Goal: Download file/media

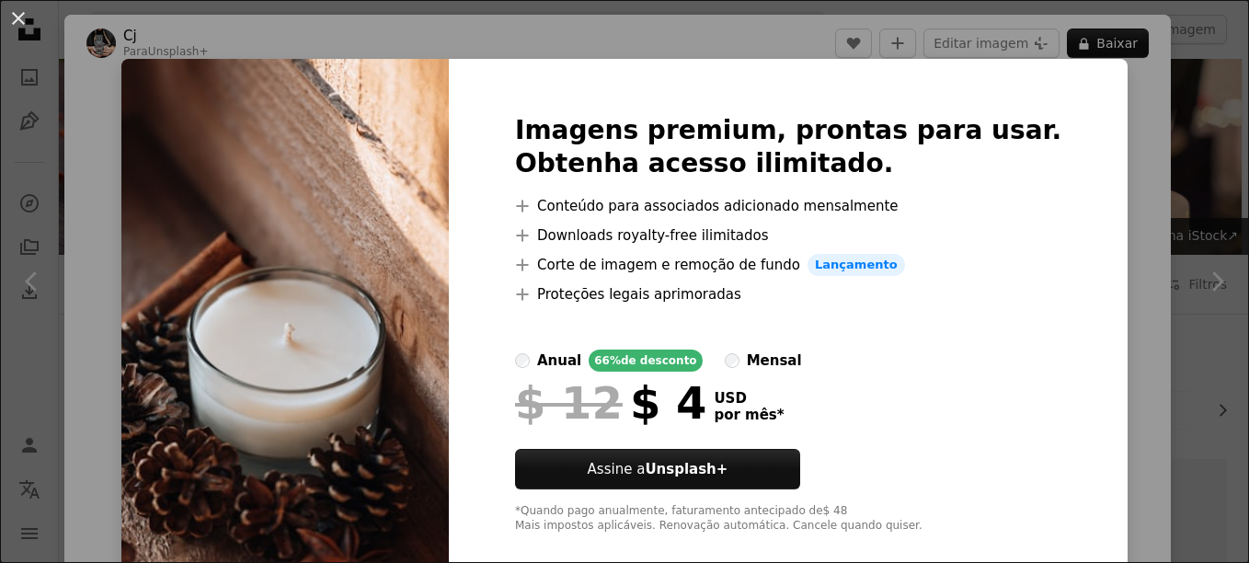
scroll to position [1011, 0]
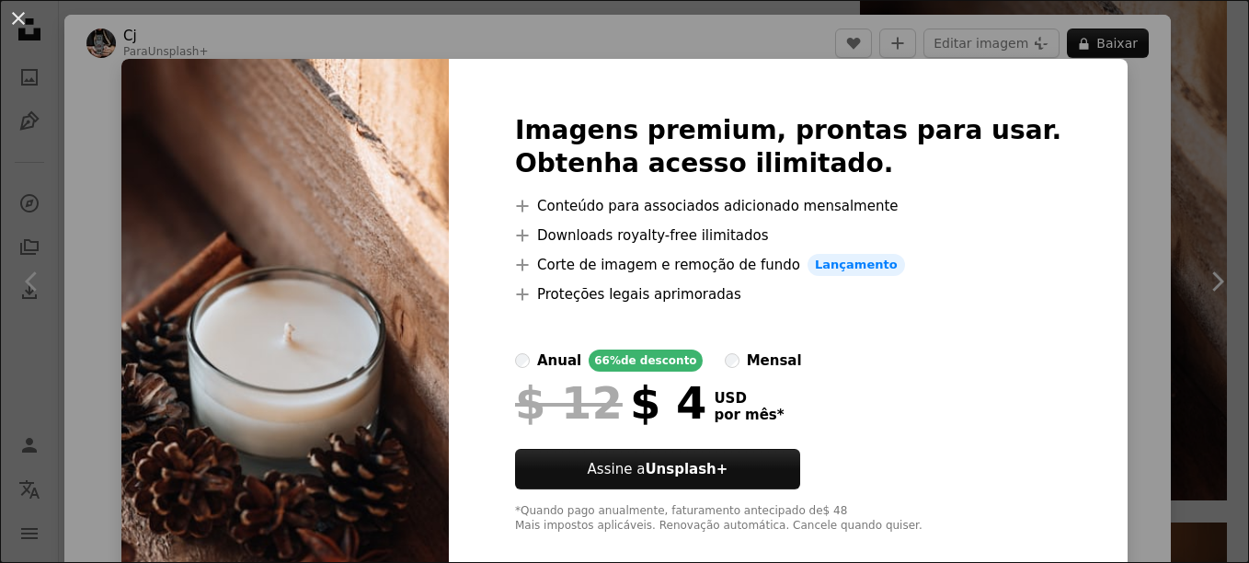
click at [1095, 216] on div "An X shape Imagens premium, prontas para usar. Obtenha acesso ilimitado. A plus…" at bounding box center [624, 281] width 1249 height 563
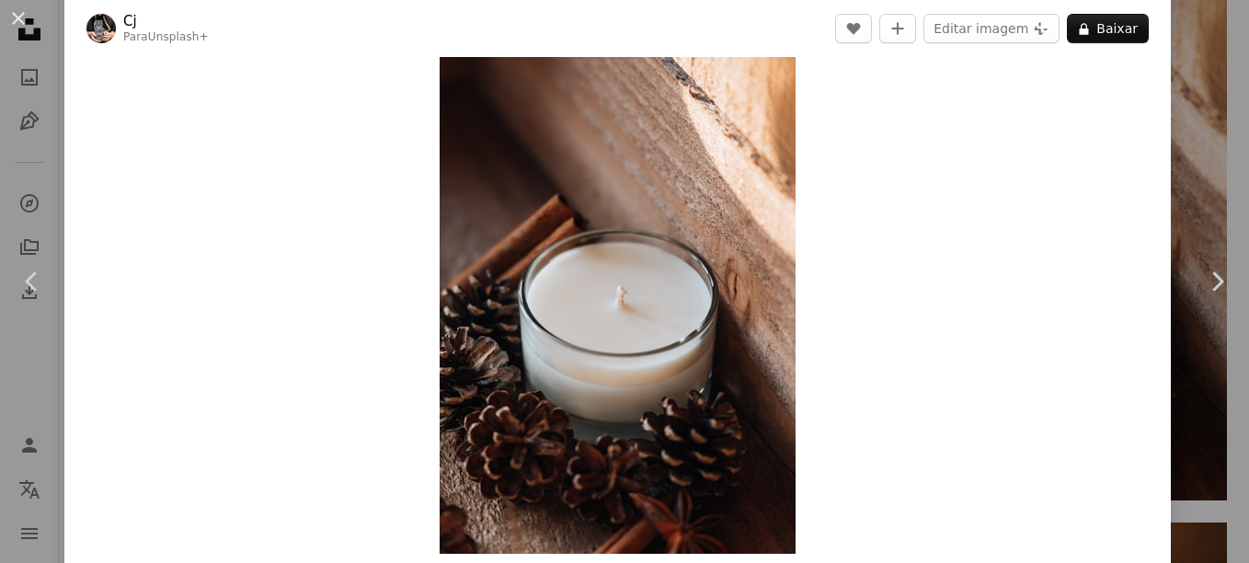
scroll to position [92, 0]
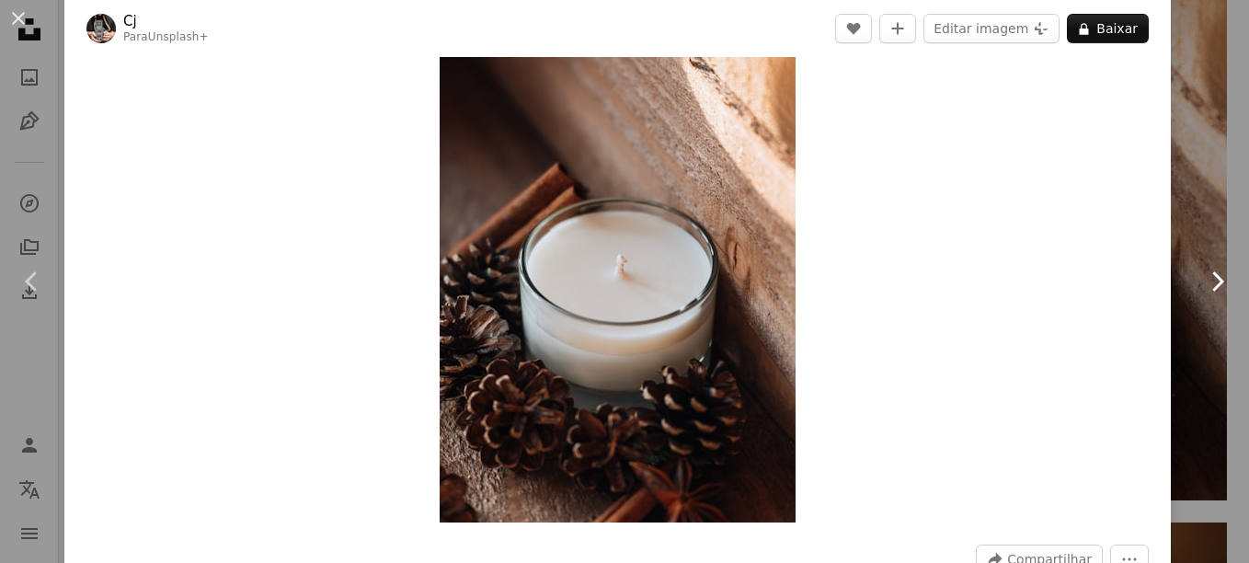
click at [1202, 275] on icon "Chevron right" at bounding box center [1216, 281] width 29 height 29
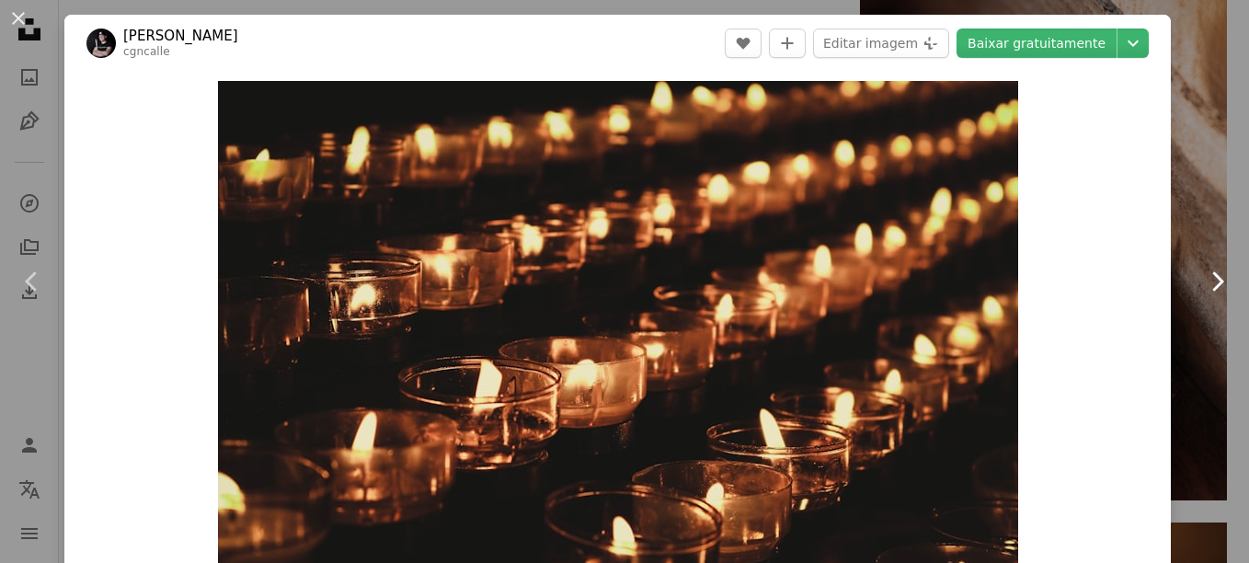
click at [1202, 275] on icon "Chevron right" at bounding box center [1216, 281] width 29 height 29
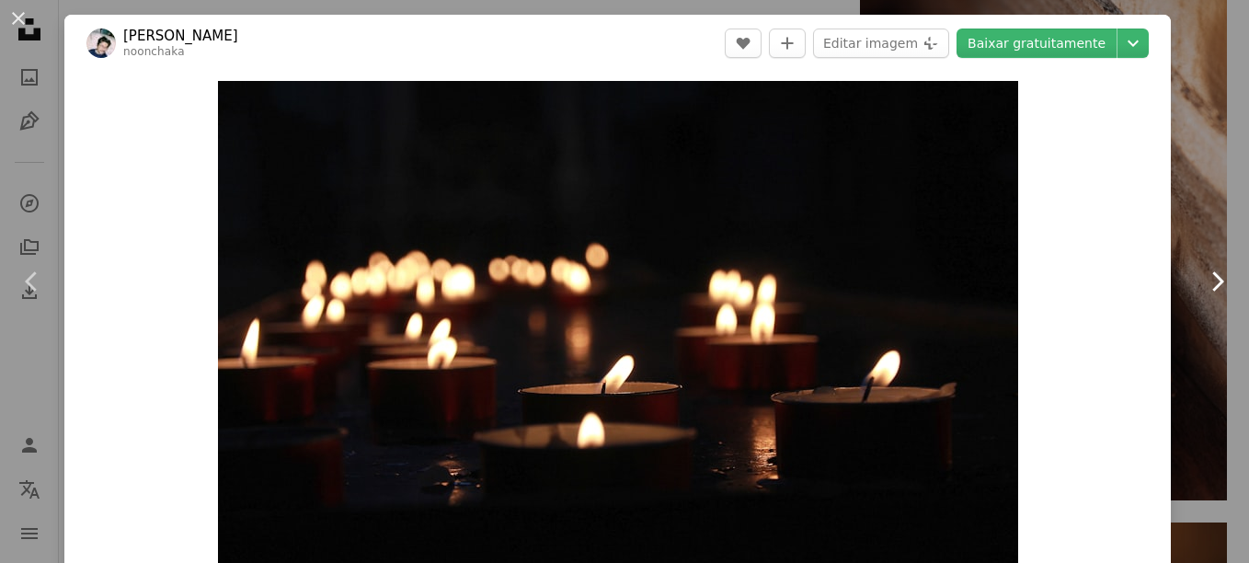
scroll to position [92, 0]
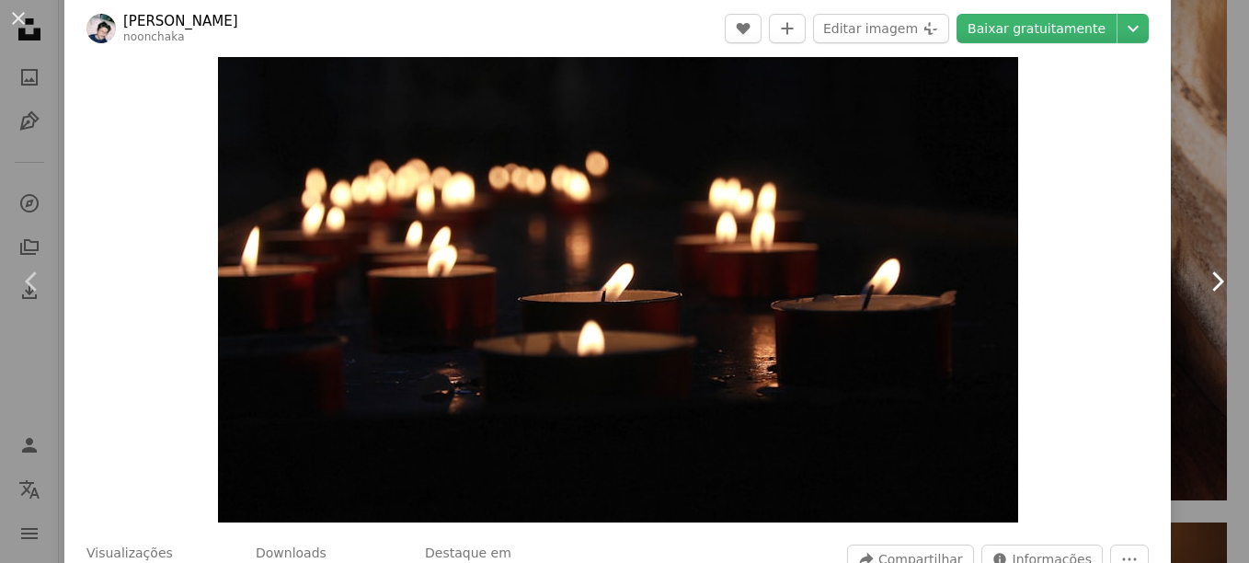
click at [1202, 281] on icon "Chevron right" at bounding box center [1216, 281] width 29 height 29
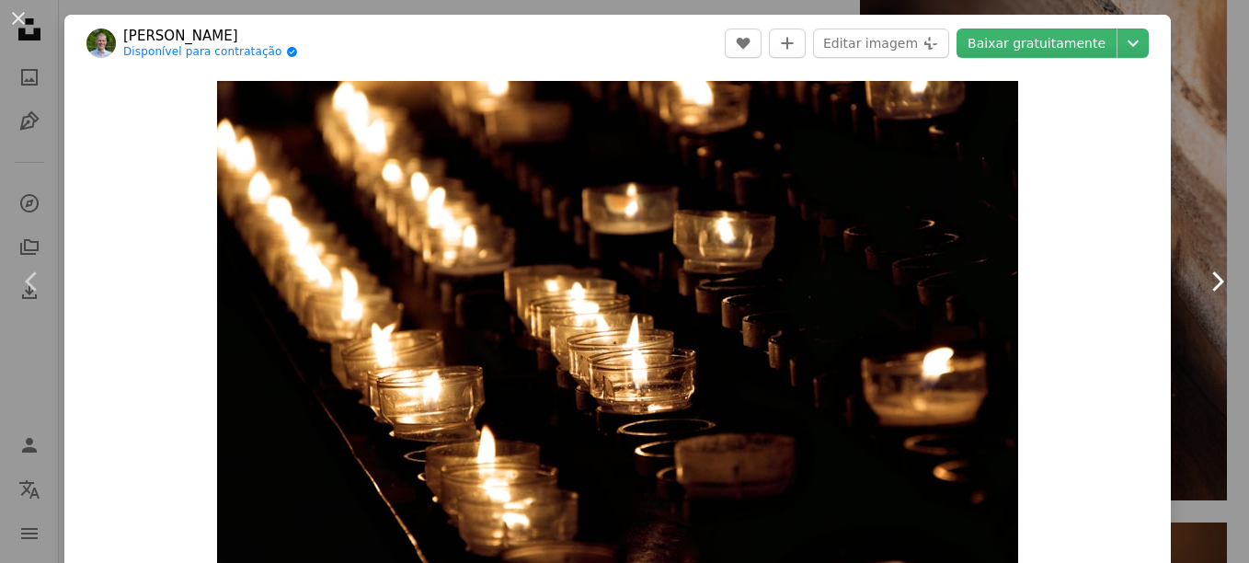
click at [1202, 281] on icon "Chevron right" at bounding box center [1216, 281] width 29 height 29
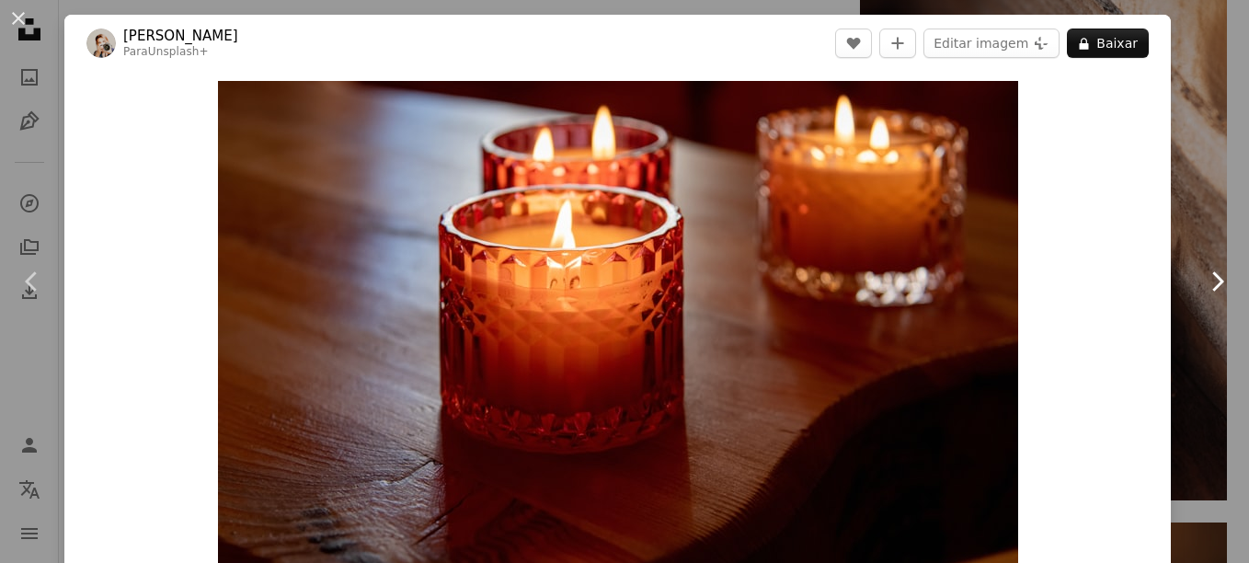
click at [1202, 281] on icon "Chevron right" at bounding box center [1216, 281] width 29 height 29
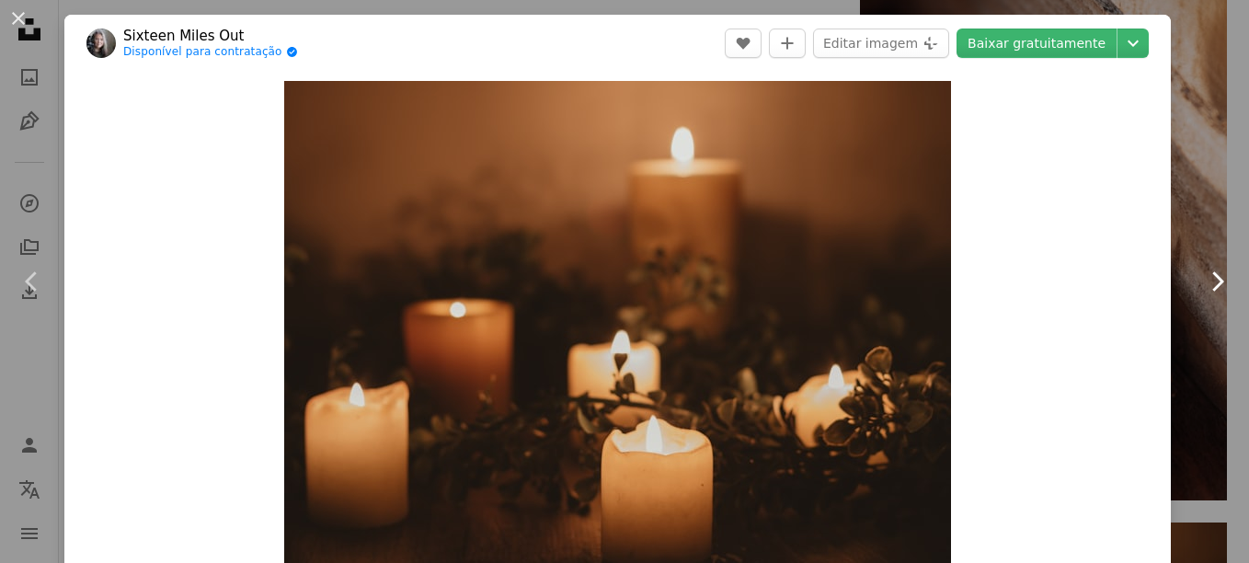
click at [1202, 281] on icon "Chevron right" at bounding box center [1216, 281] width 29 height 29
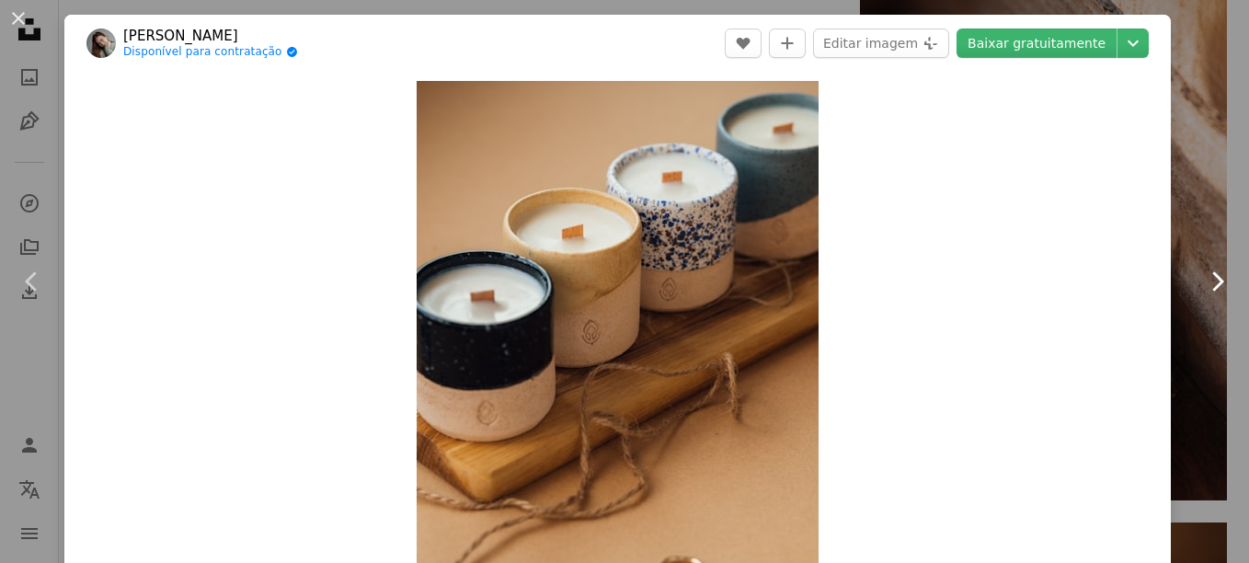
click at [1202, 281] on icon "Chevron right" at bounding box center [1216, 281] width 29 height 29
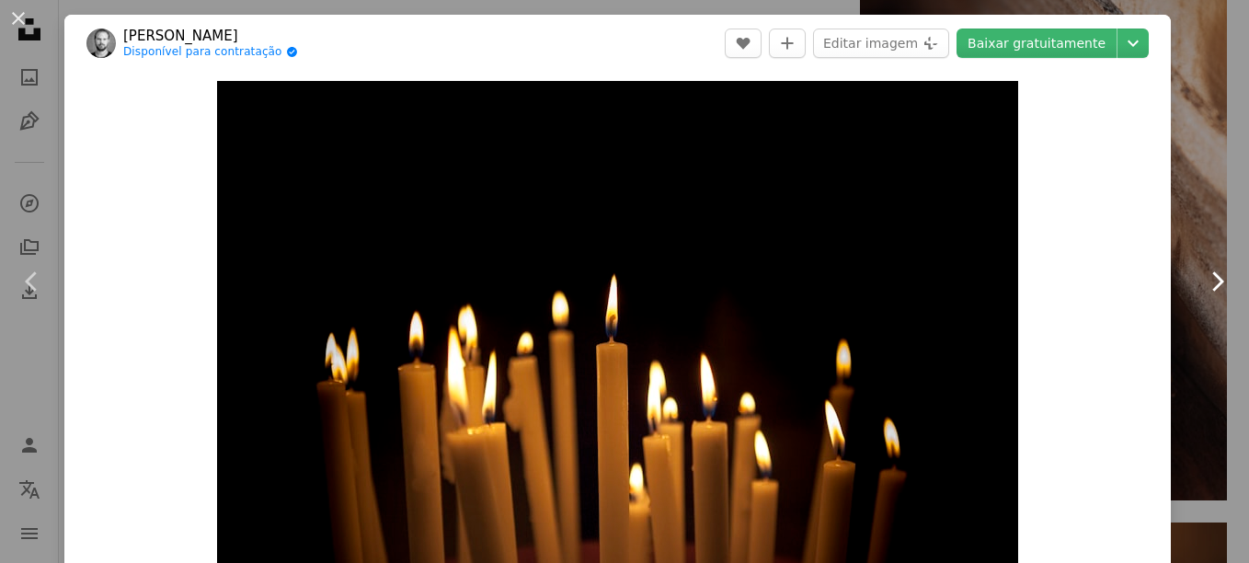
click at [1202, 281] on icon "Chevron right" at bounding box center [1216, 281] width 29 height 29
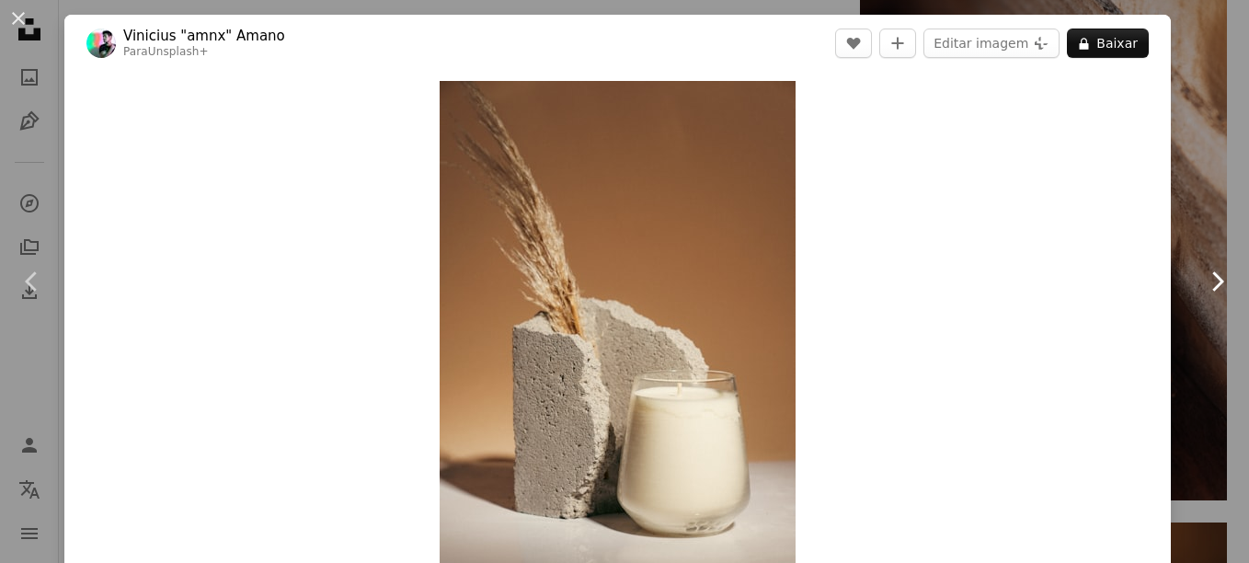
click at [1202, 280] on icon "Chevron right" at bounding box center [1216, 281] width 29 height 29
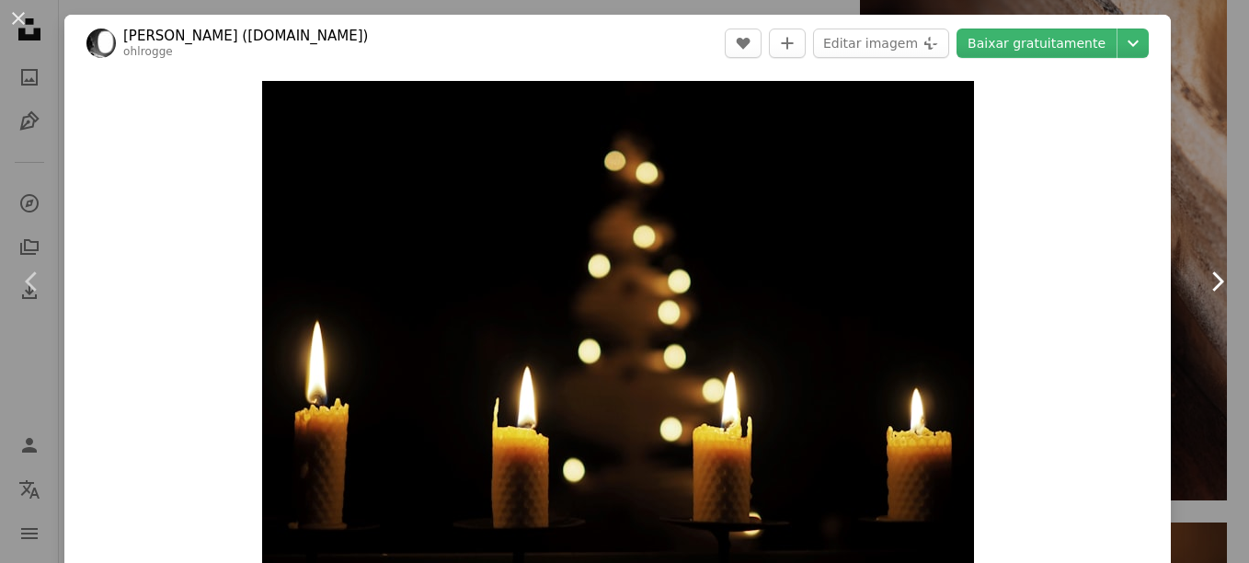
click at [1202, 280] on icon "Chevron right" at bounding box center [1216, 281] width 29 height 29
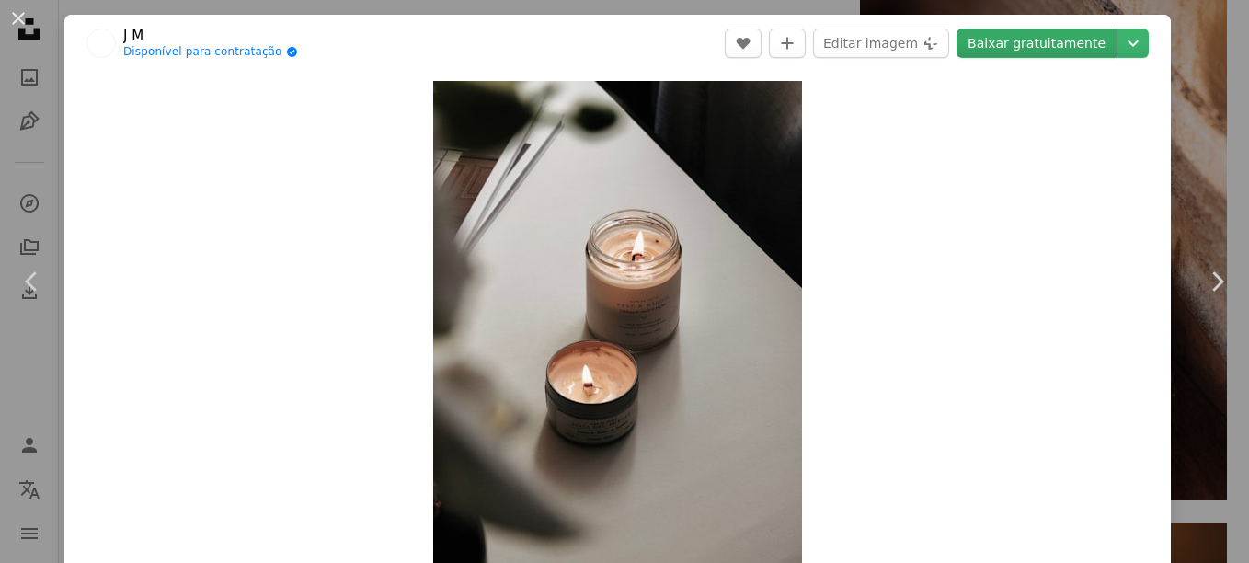
click at [1033, 52] on link "Baixar gratuitamente" at bounding box center [1036, 43] width 160 height 29
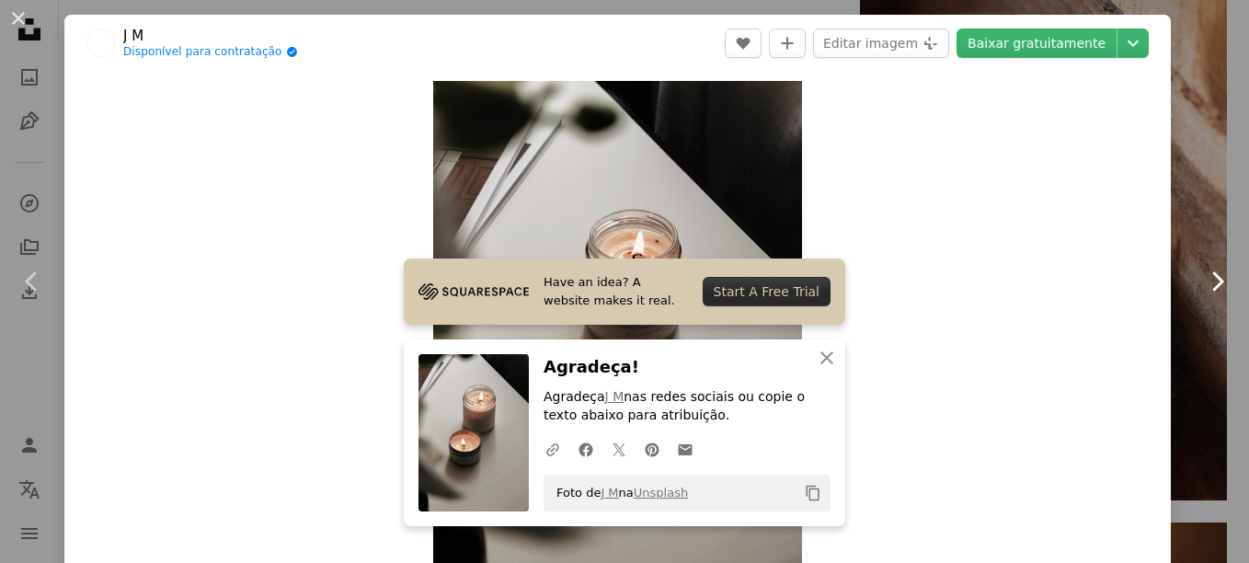
click at [1212, 275] on icon at bounding box center [1218, 280] width 12 height 19
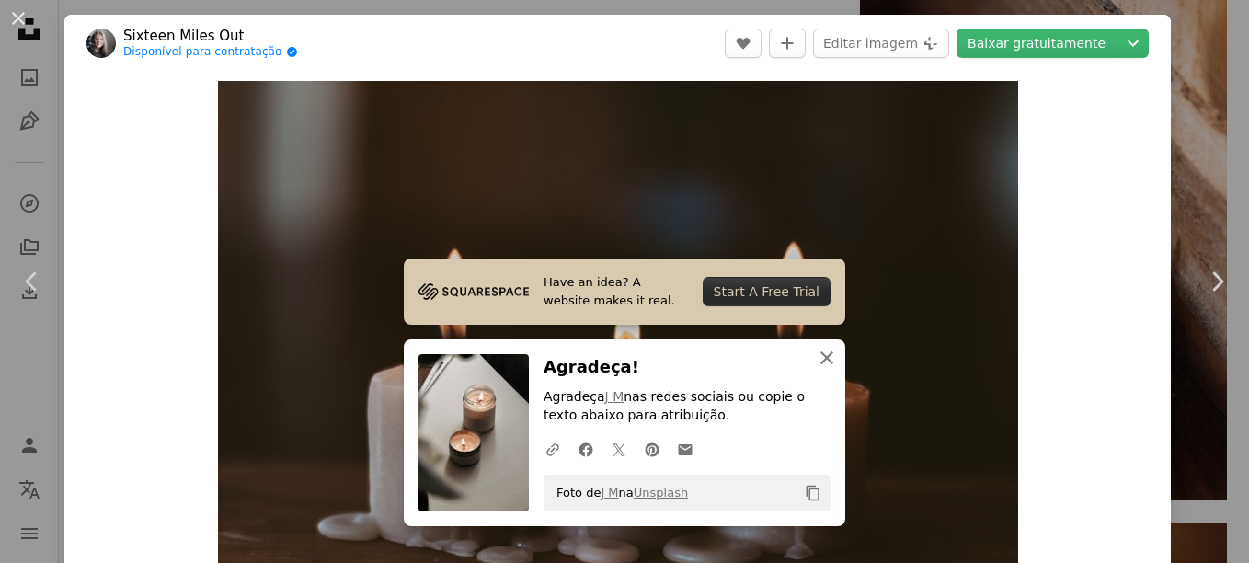
click at [808, 348] on button "An X shape Fechar" at bounding box center [826, 357] width 37 height 37
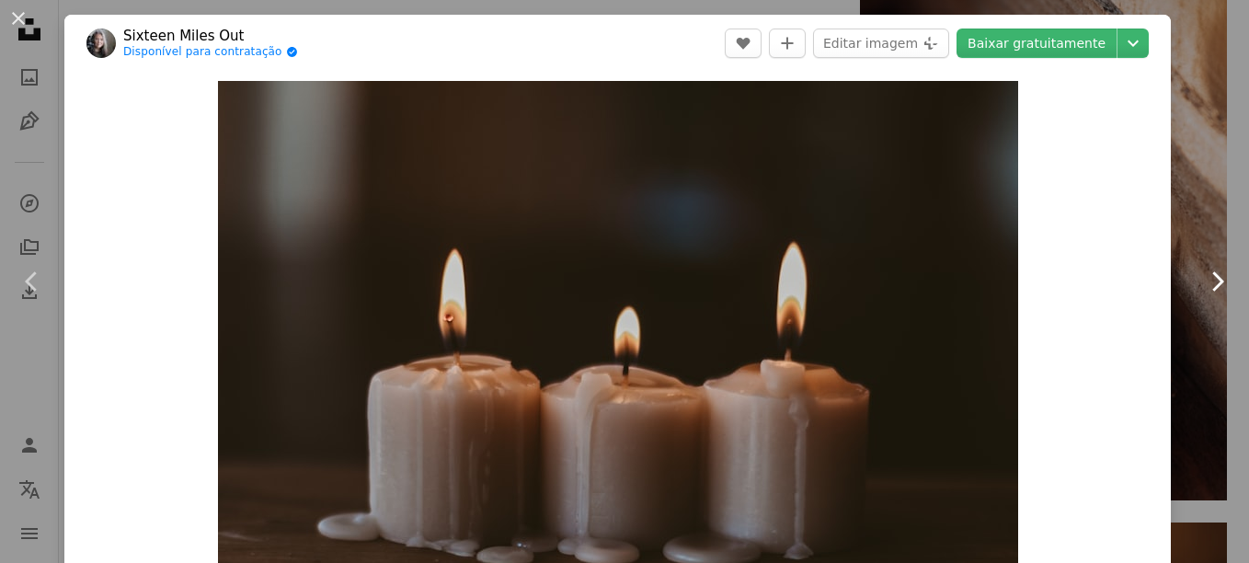
click at [1202, 281] on icon "Chevron right" at bounding box center [1216, 281] width 29 height 29
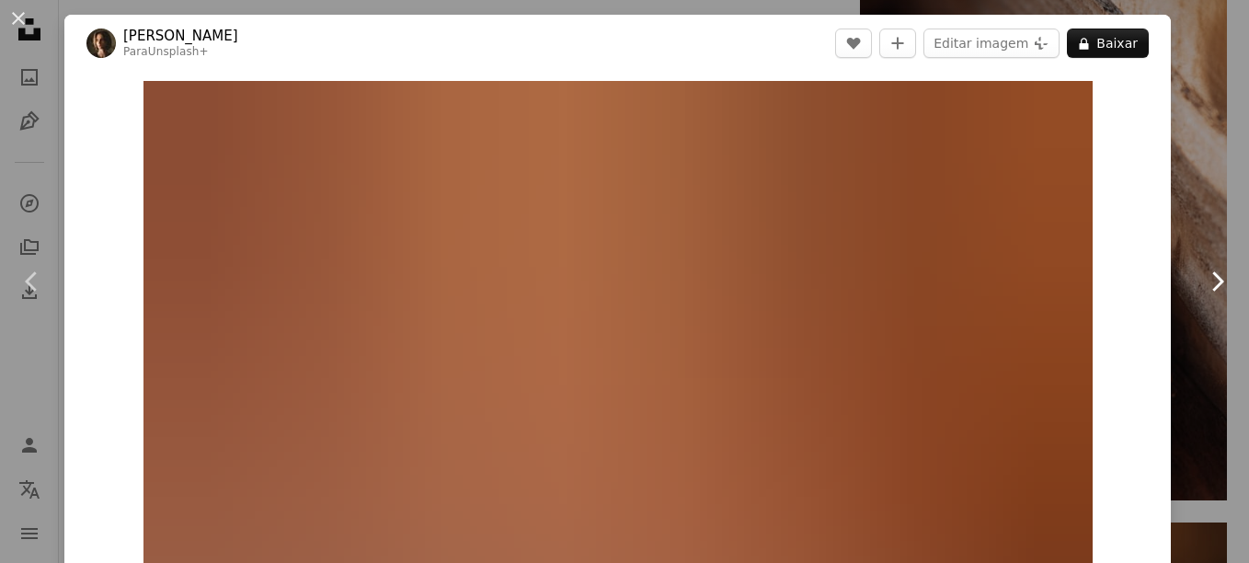
click at [1202, 281] on icon "Chevron right" at bounding box center [1216, 281] width 29 height 29
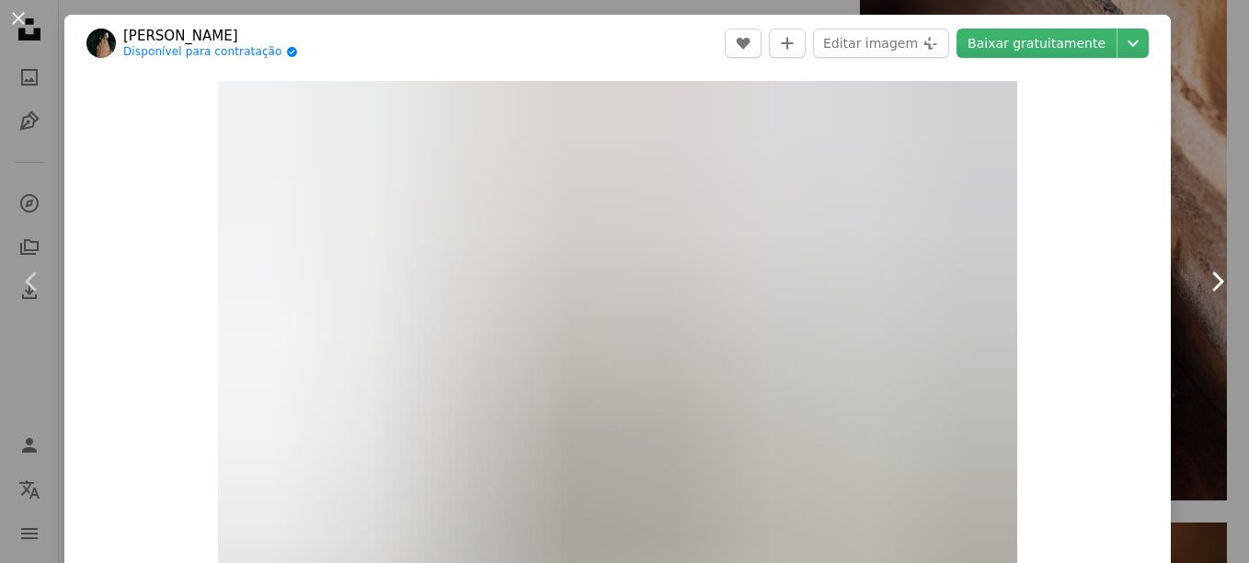
click at [1202, 281] on icon "Chevron right" at bounding box center [1216, 281] width 29 height 29
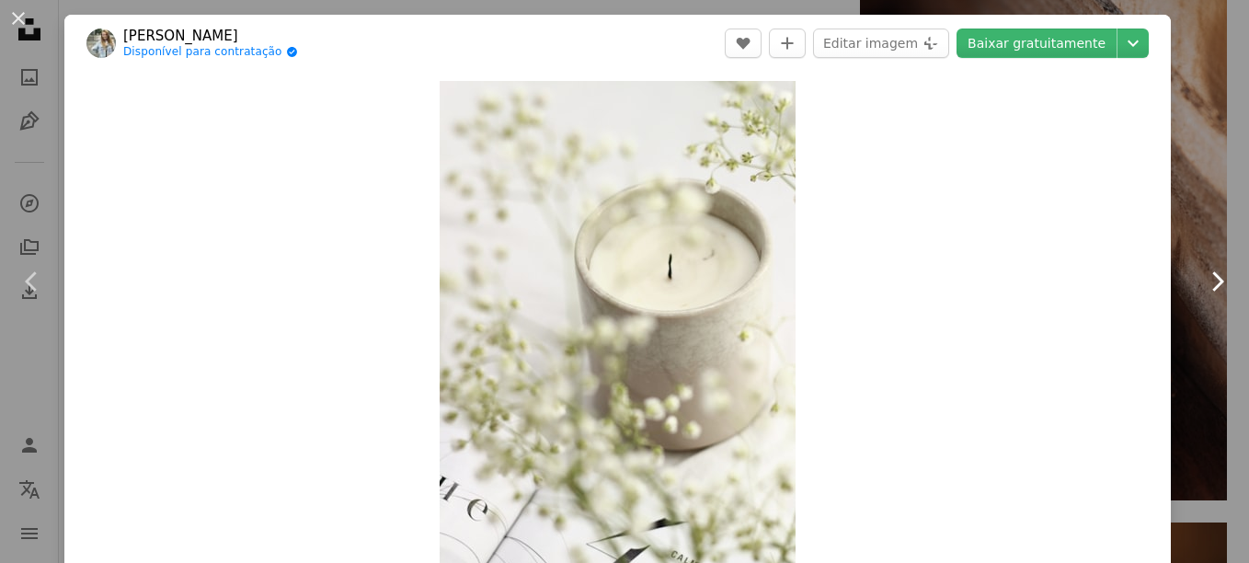
click at [1208, 291] on icon "Chevron right" at bounding box center [1216, 281] width 29 height 29
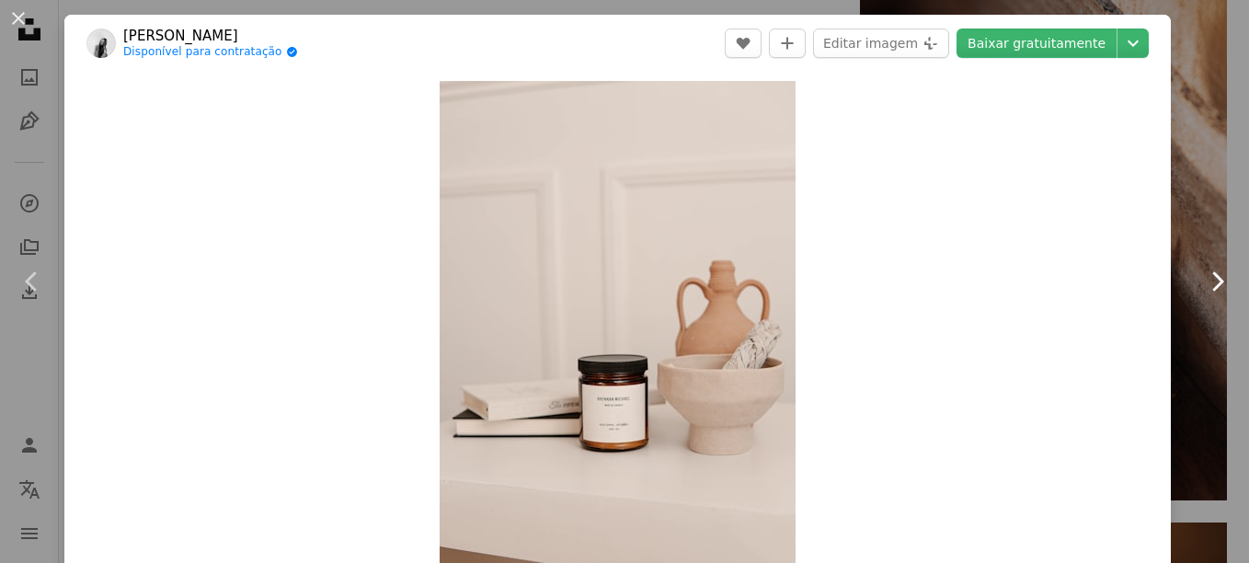
click at [1208, 291] on icon "Chevron right" at bounding box center [1216, 281] width 29 height 29
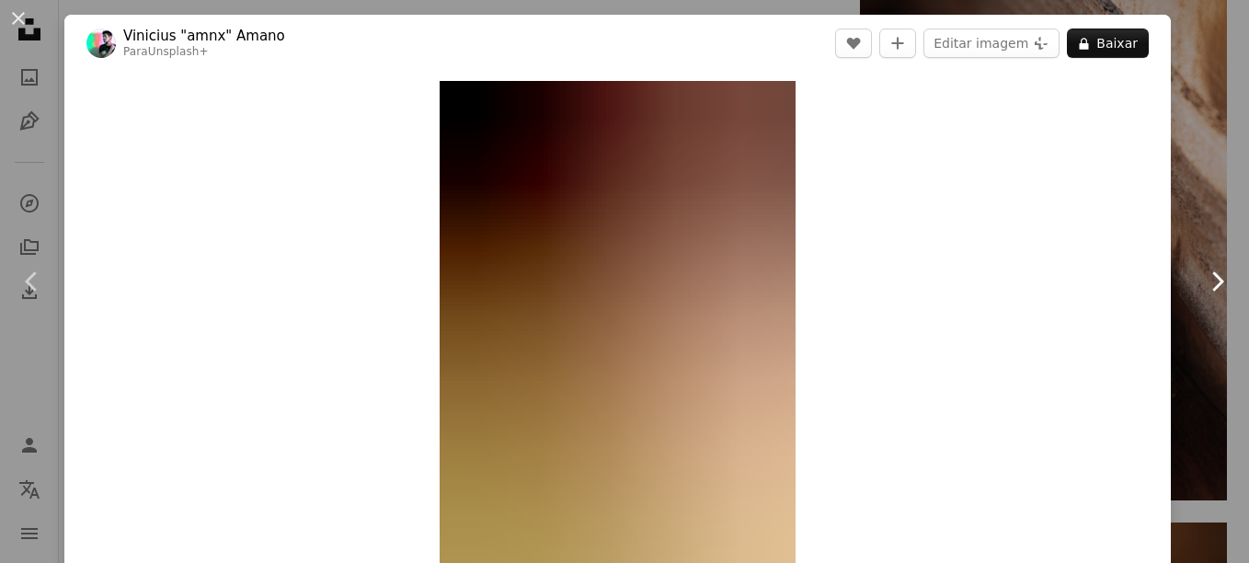
click at [1208, 291] on icon "Chevron right" at bounding box center [1216, 281] width 29 height 29
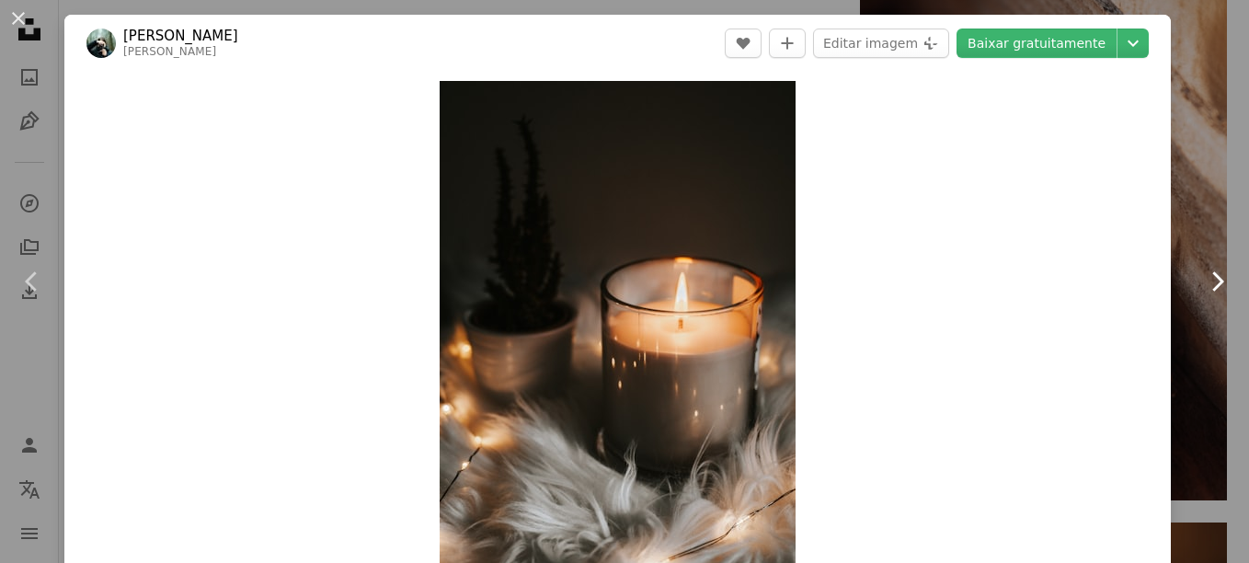
click at [1208, 291] on icon "Chevron right" at bounding box center [1216, 281] width 29 height 29
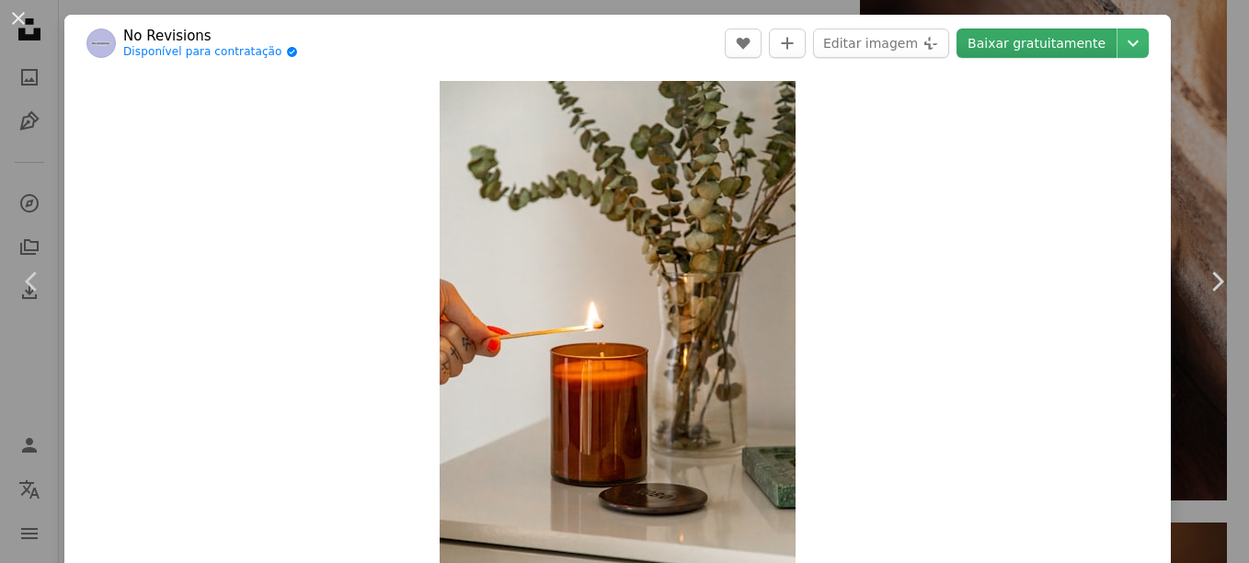
click at [999, 46] on link "Baixar gratuitamente" at bounding box center [1036, 43] width 160 height 29
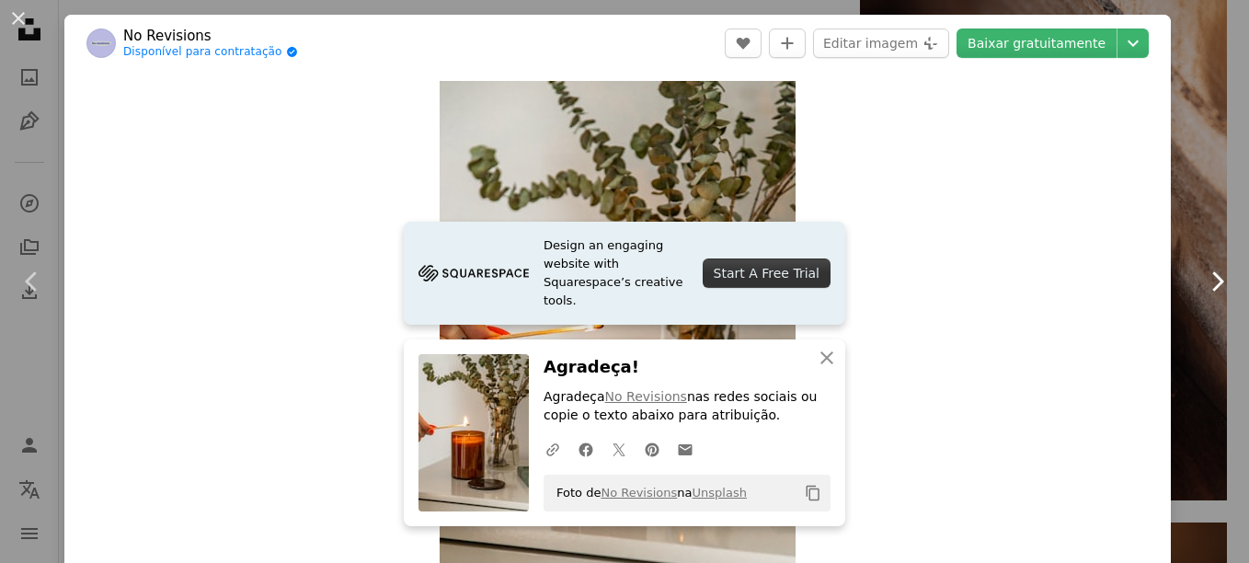
click at [1202, 282] on icon "Chevron right" at bounding box center [1216, 281] width 29 height 29
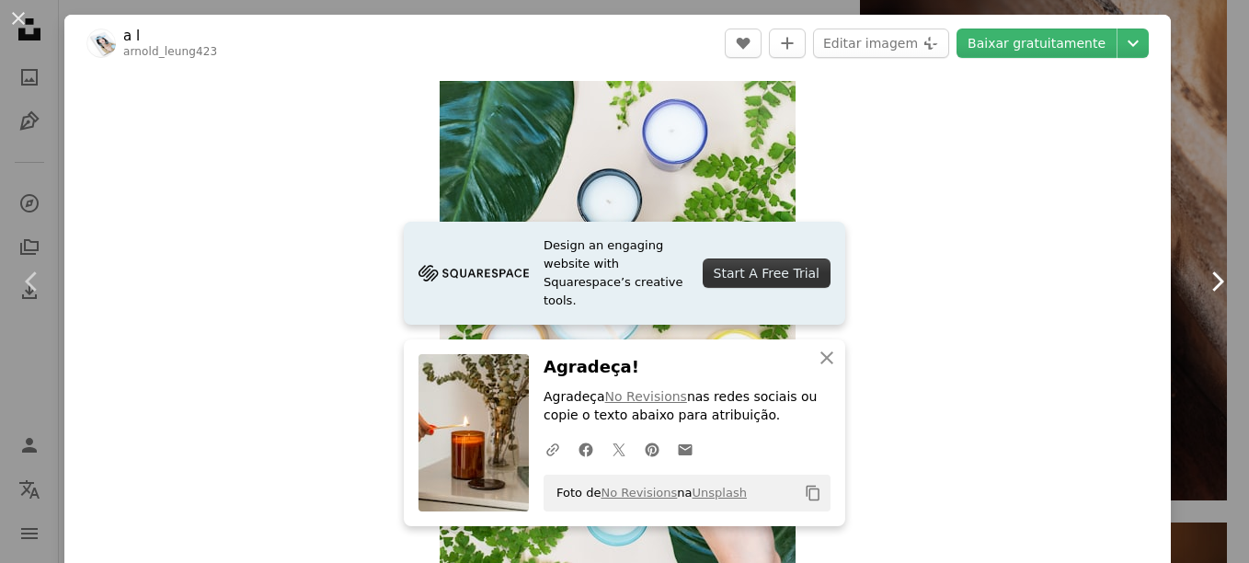
click at [1202, 281] on icon "Chevron right" at bounding box center [1216, 281] width 29 height 29
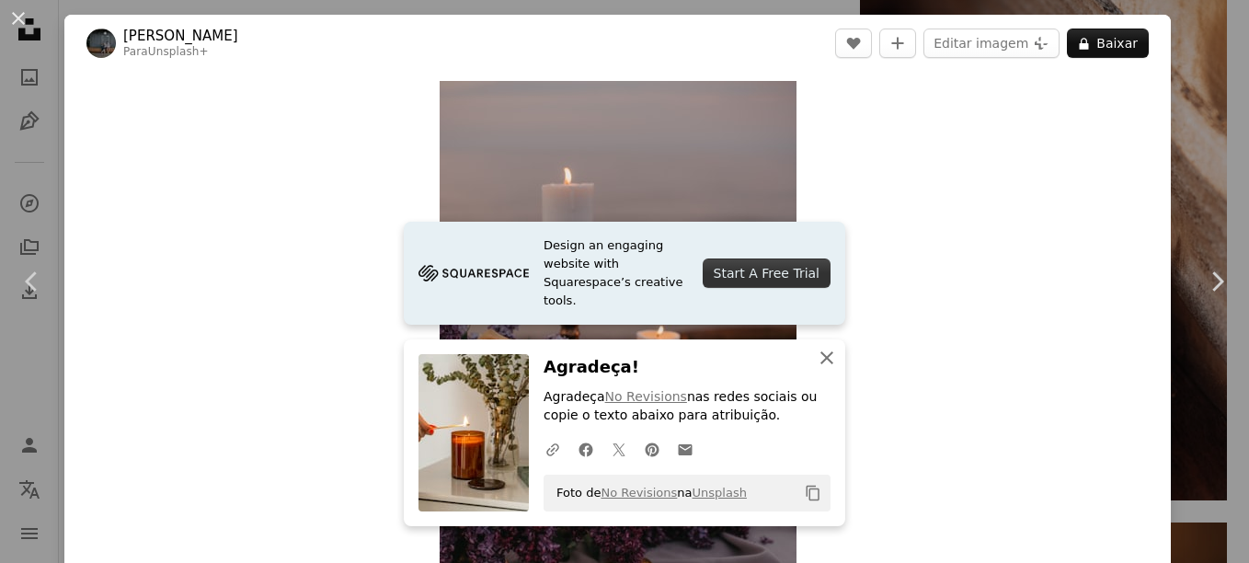
click at [823, 355] on icon "button" at bounding box center [826, 357] width 13 height 13
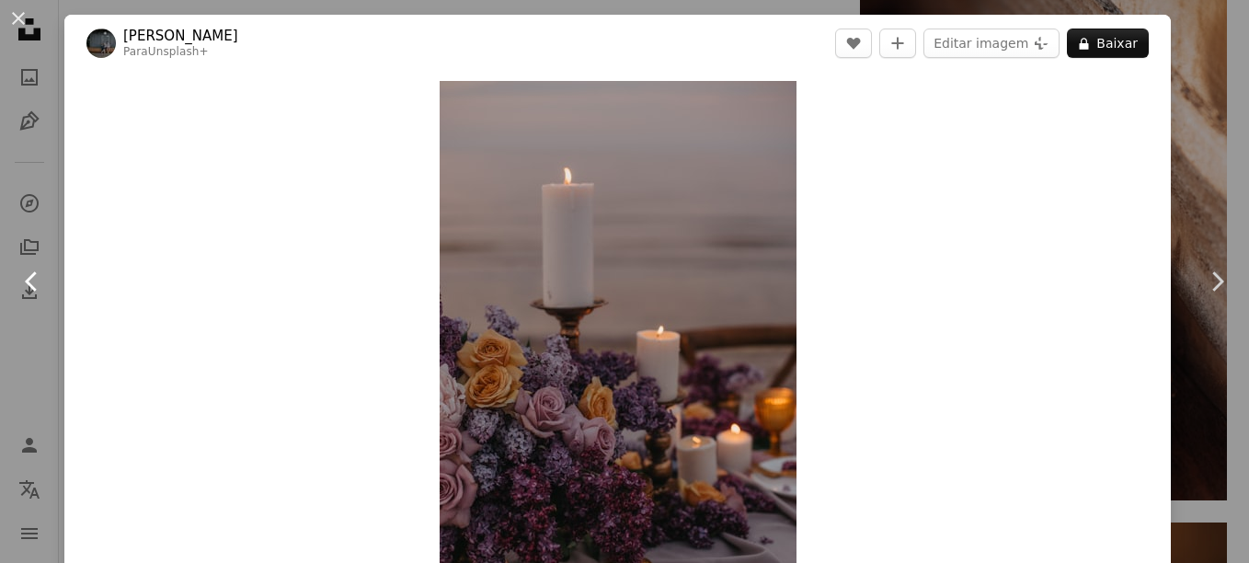
click at [29, 284] on icon at bounding box center [31, 280] width 12 height 19
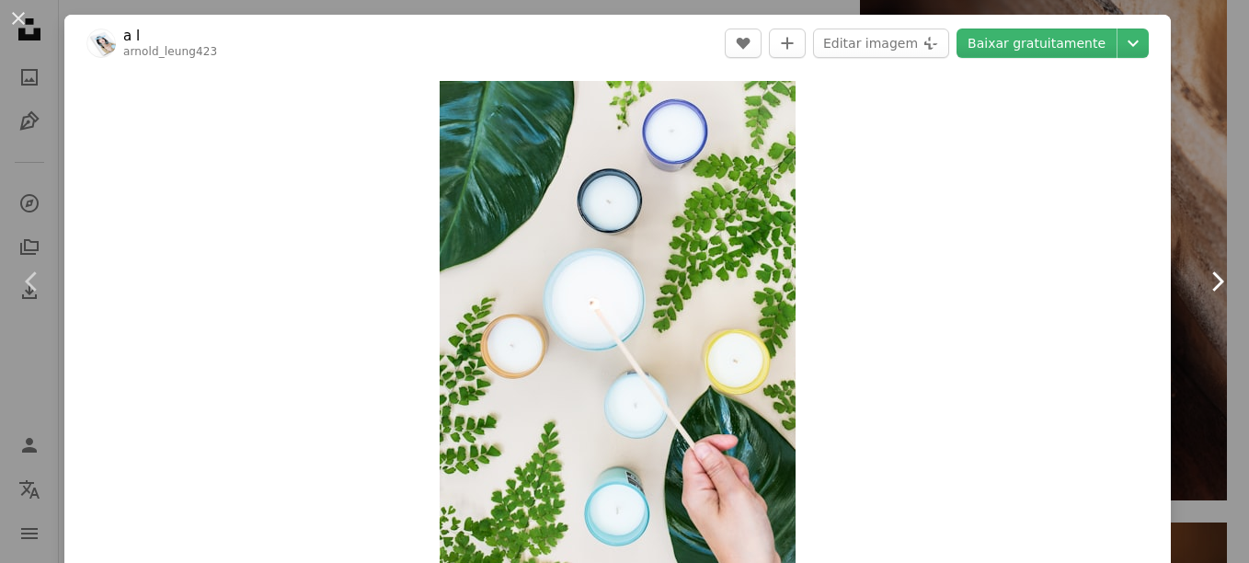
click at [1212, 289] on icon at bounding box center [1218, 280] width 12 height 19
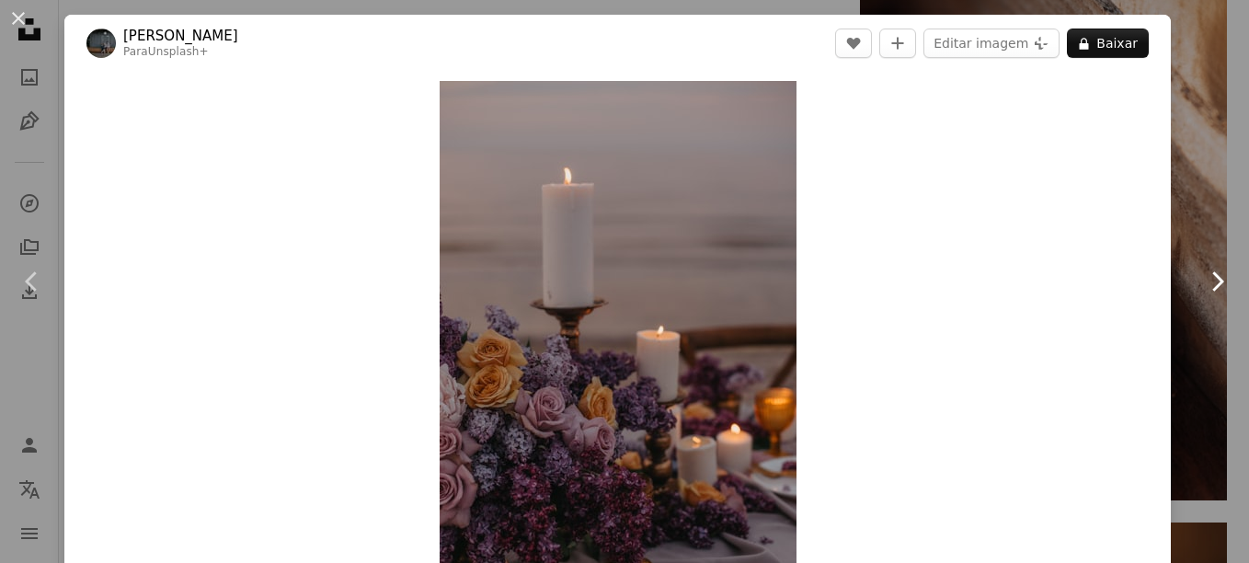
click at [1212, 289] on icon at bounding box center [1218, 280] width 12 height 19
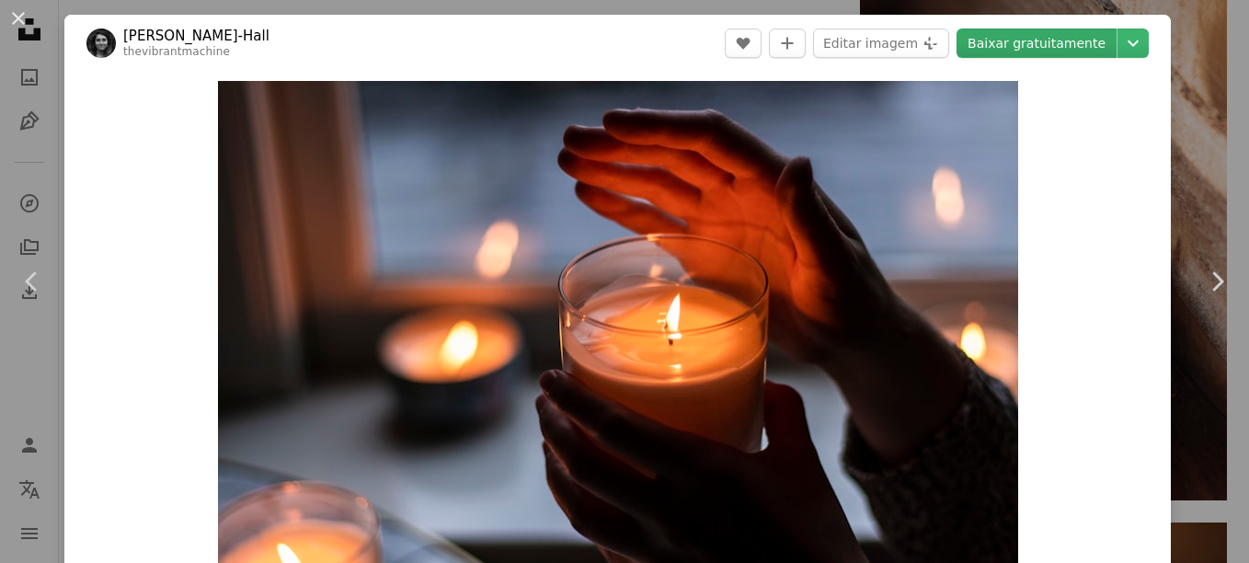
click at [1036, 50] on link "Baixar gratuitamente" at bounding box center [1036, 43] width 160 height 29
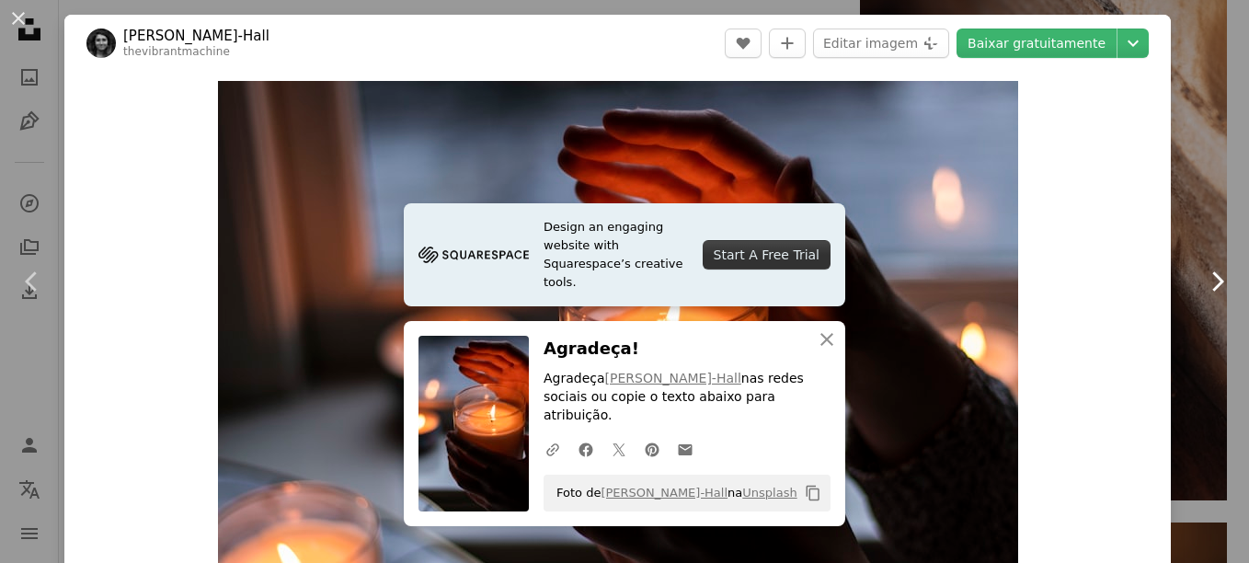
click at [1184, 308] on link "Chevron right" at bounding box center [1216, 281] width 64 height 177
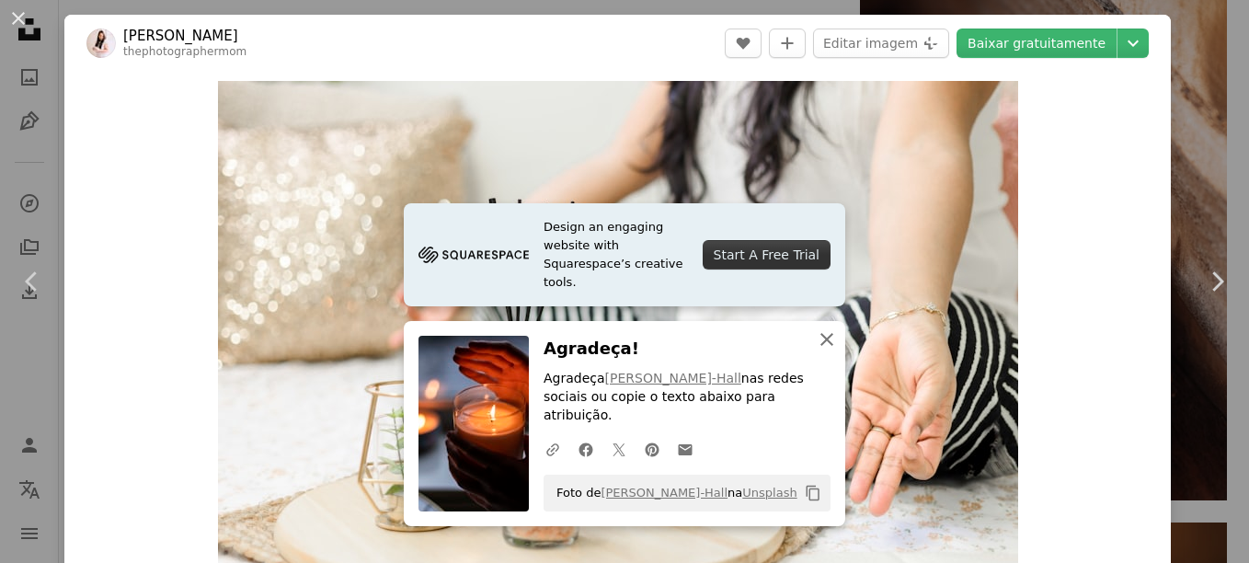
click at [816, 348] on icon "An X shape" at bounding box center [827, 339] width 22 height 22
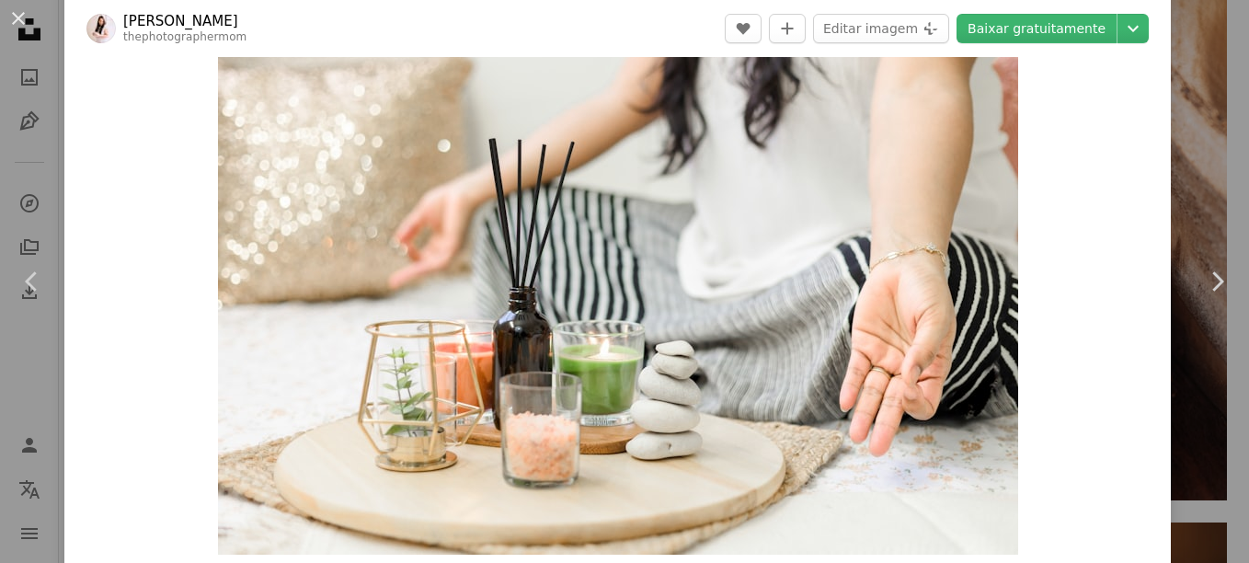
scroll to position [92, 0]
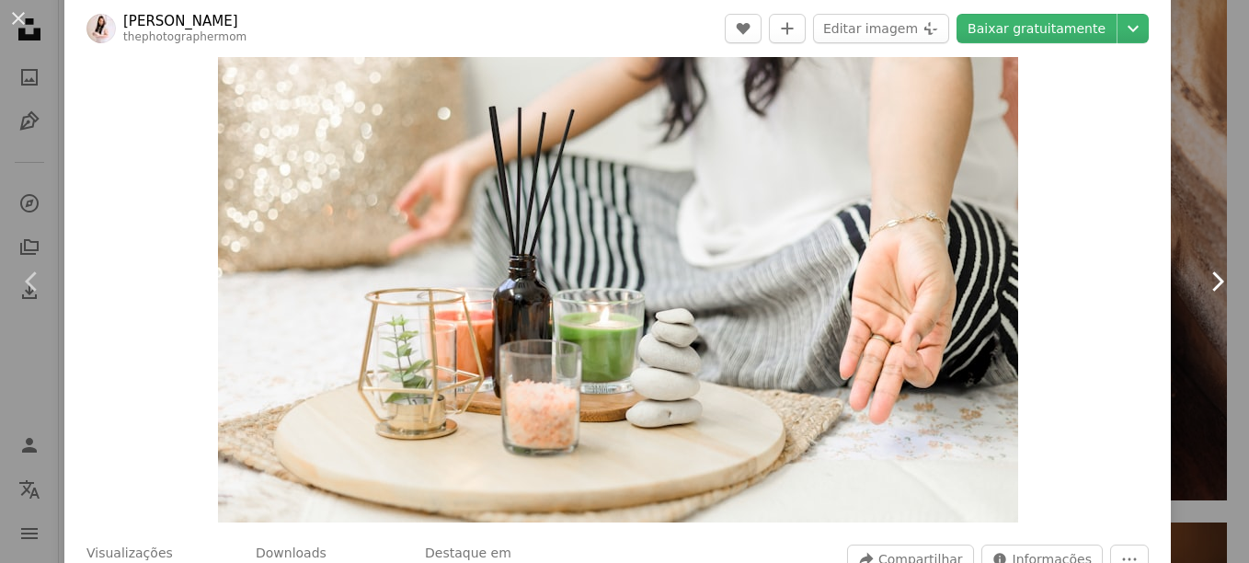
click at [1204, 274] on icon "Chevron right" at bounding box center [1216, 281] width 29 height 29
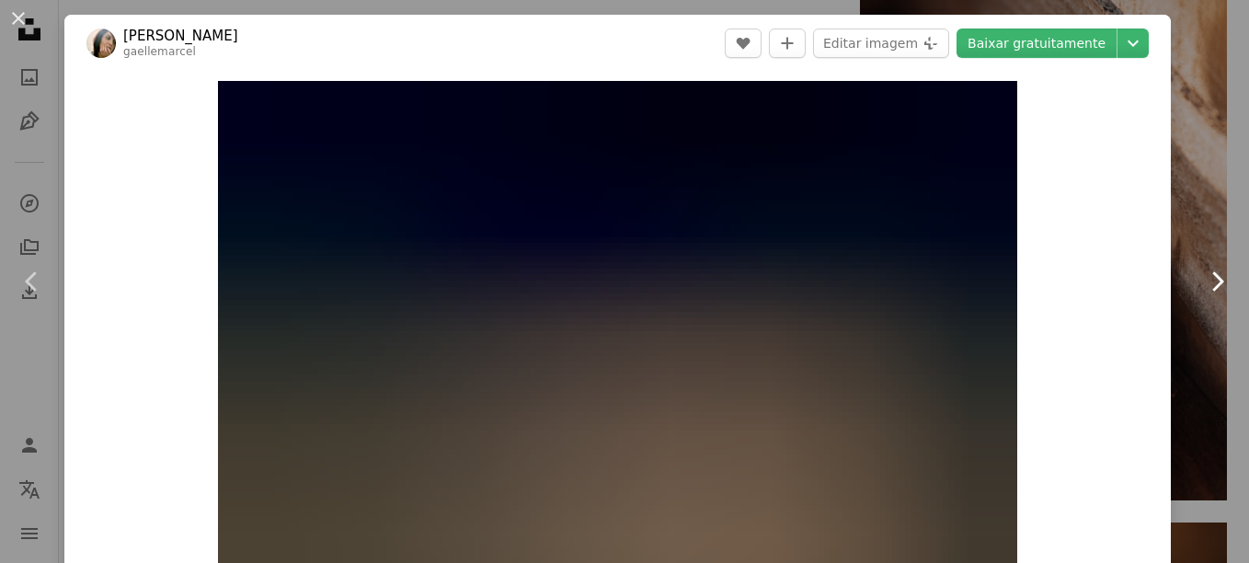
click at [1204, 274] on icon "Chevron right" at bounding box center [1216, 281] width 29 height 29
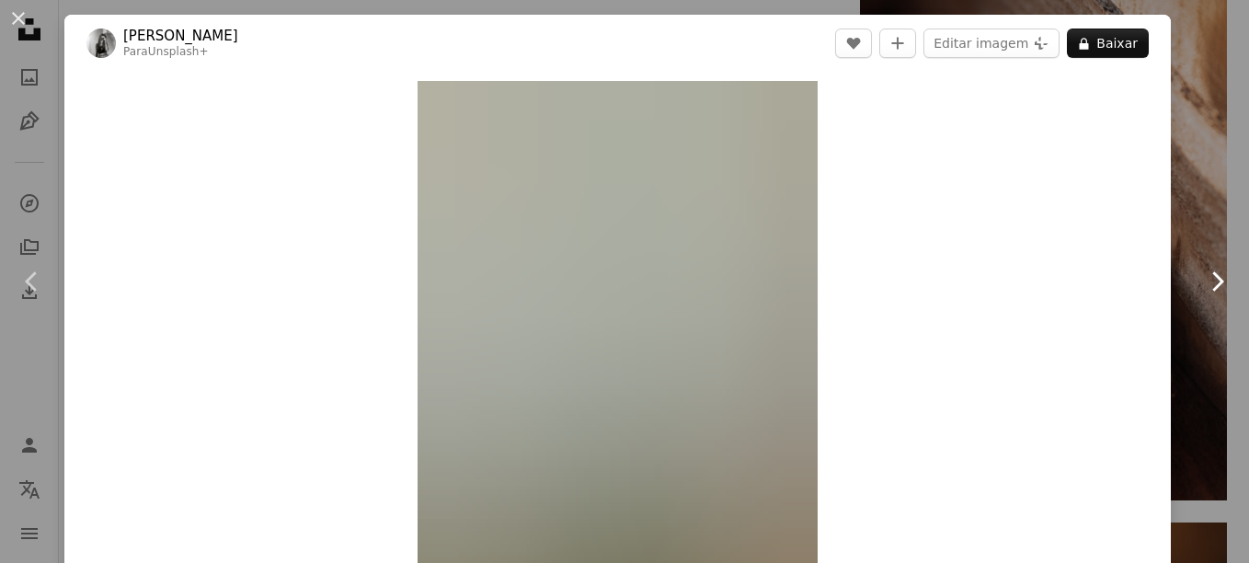
click at [1204, 274] on icon "Chevron right" at bounding box center [1216, 281] width 29 height 29
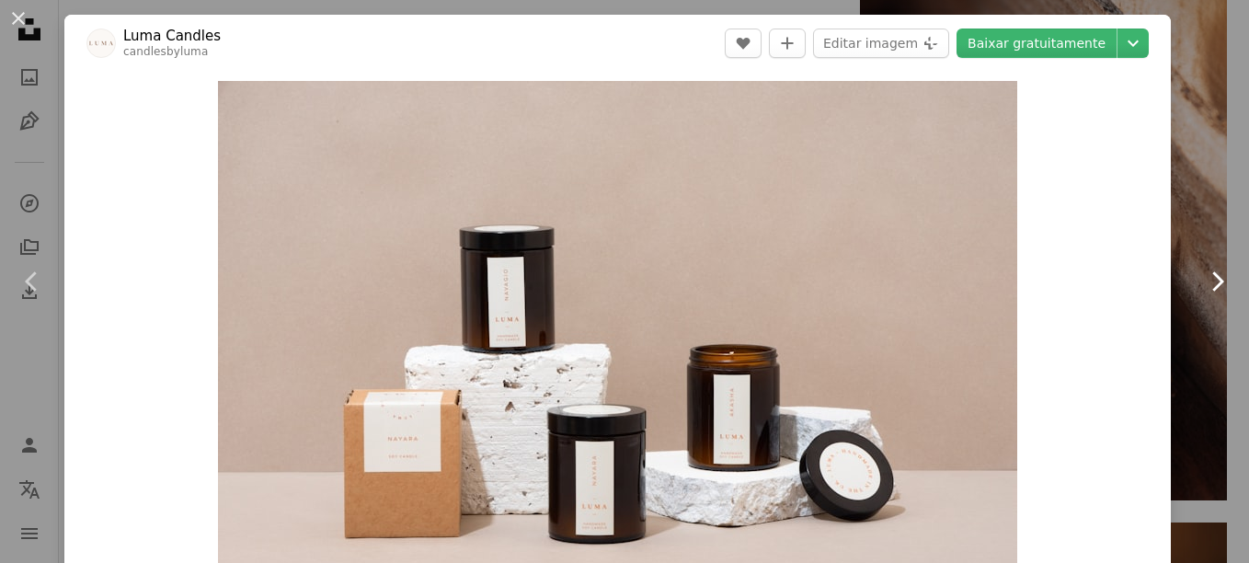
click at [1204, 274] on icon "Chevron right" at bounding box center [1216, 281] width 29 height 29
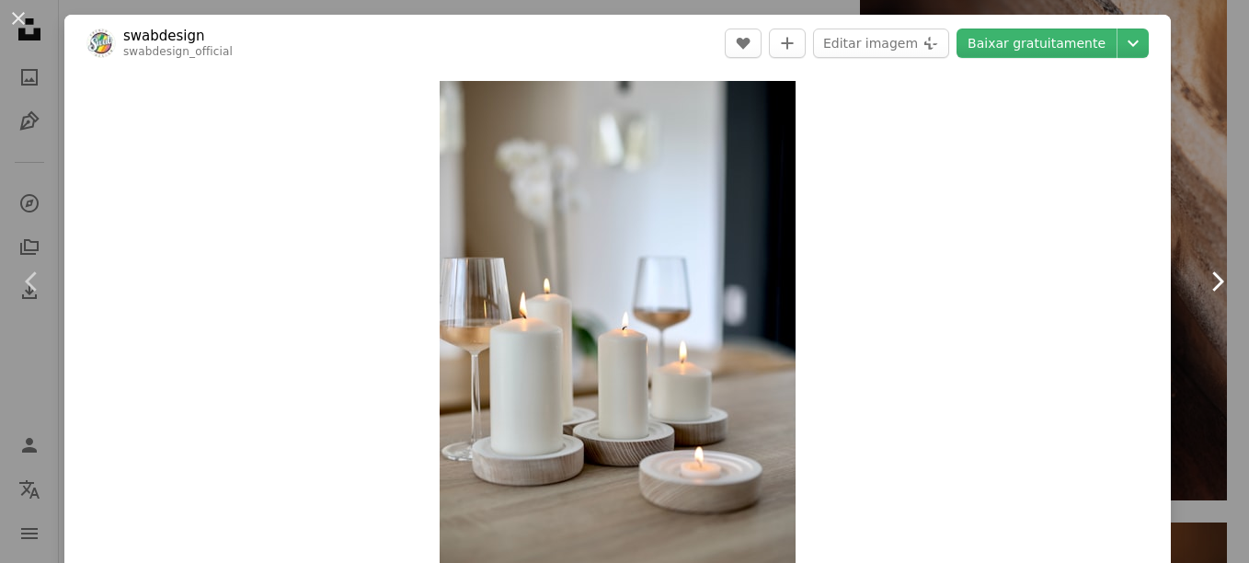
click at [1204, 274] on icon "Chevron right" at bounding box center [1216, 281] width 29 height 29
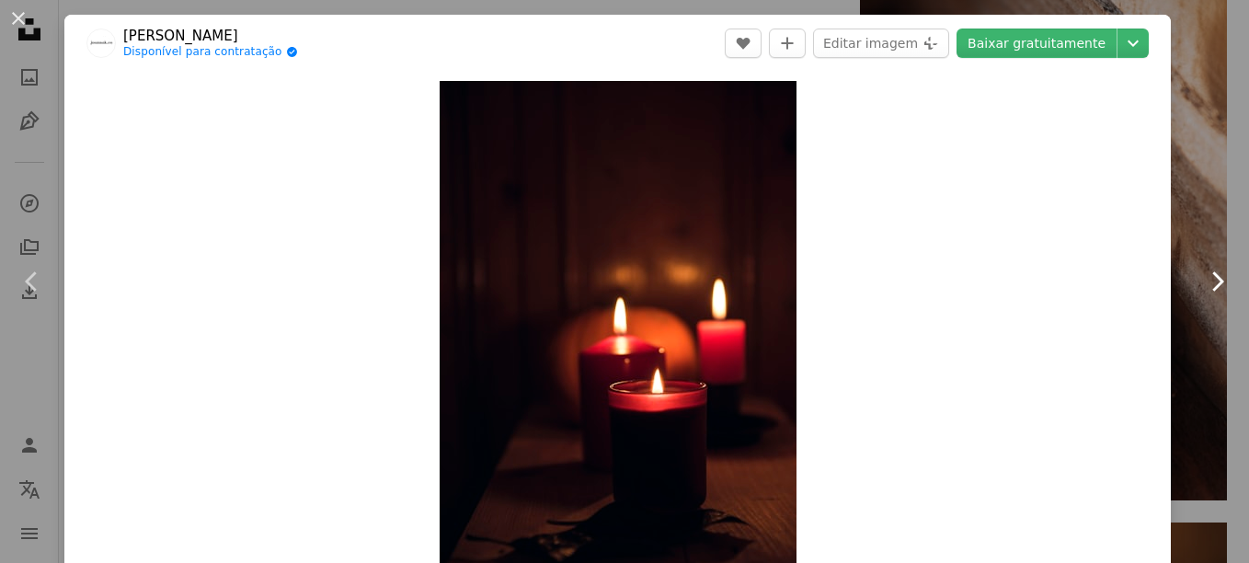
click at [1204, 274] on icon "Chevron right" at bounding box center [1216, 281] width 29 height 29
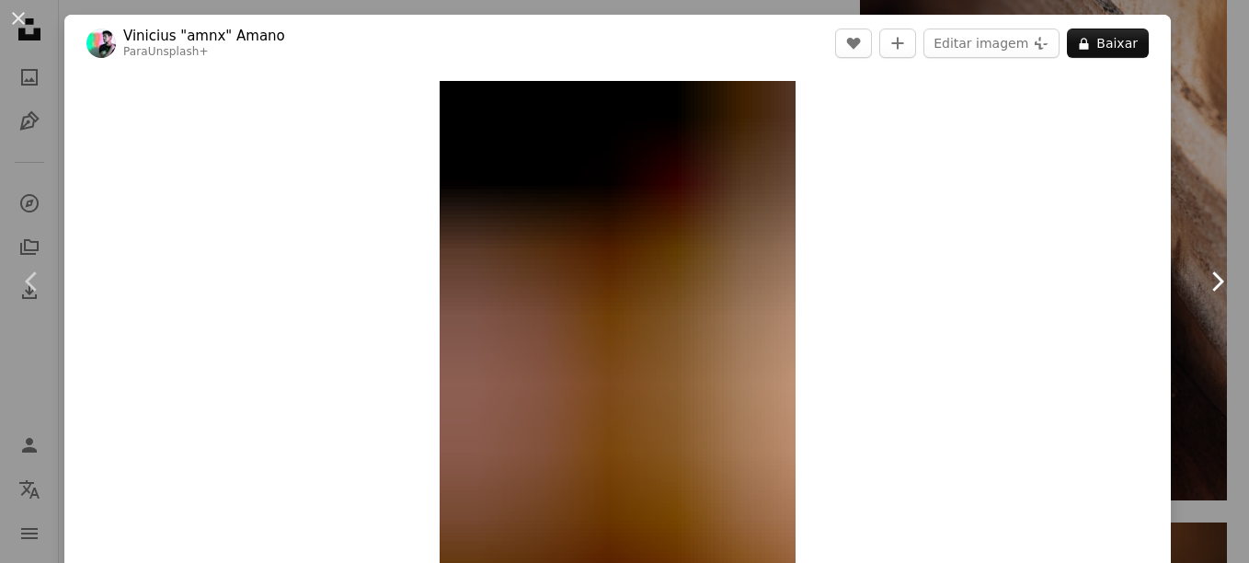
click at [1204, 274] on icon "Chevron right" at bounding box center [1216, 281] width 29 height 29
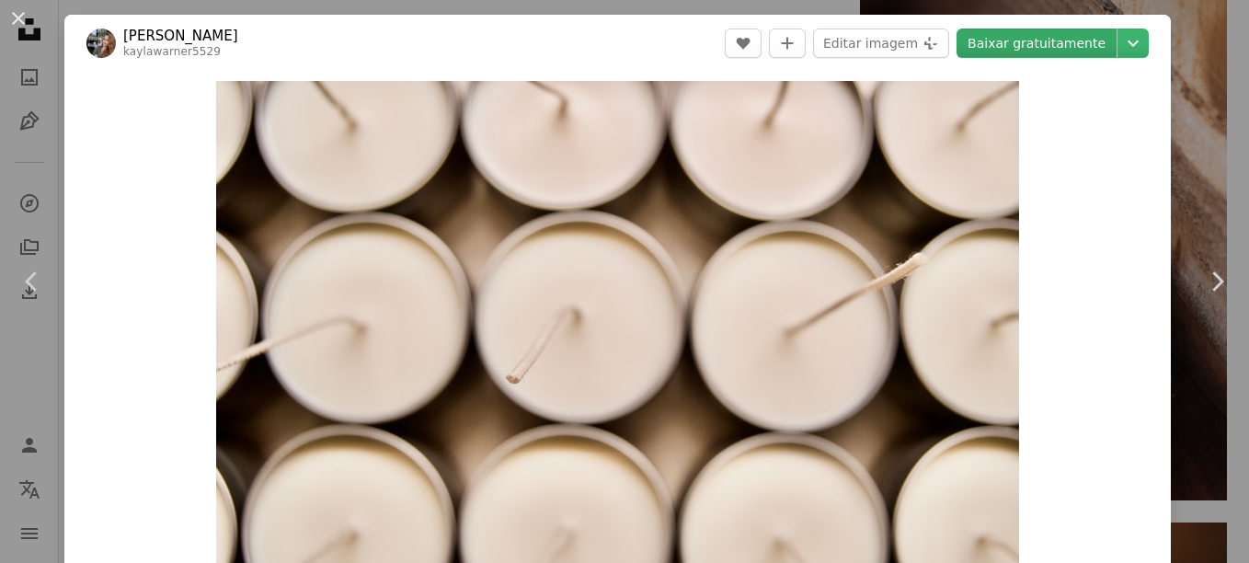
click at [1060, 38] on link "Baixar gratuitamente" at bounding box center [1036, 43] width 160 height 29
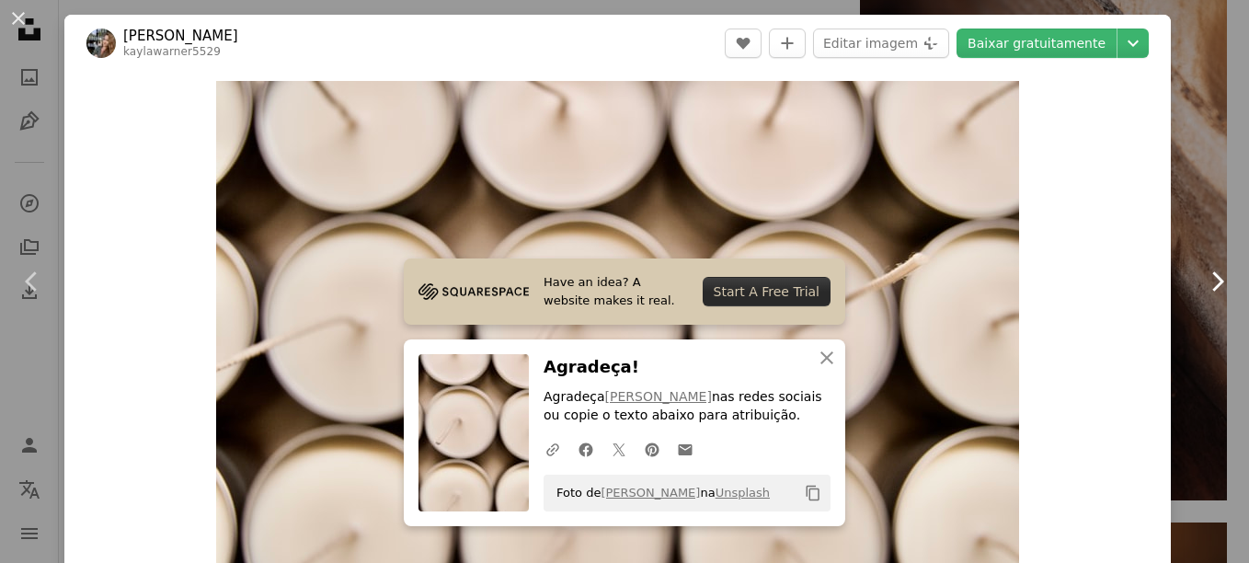
click at [1206, 285] on icon "Chevron right" at bounding box center [1216, 281] width 29 height 29
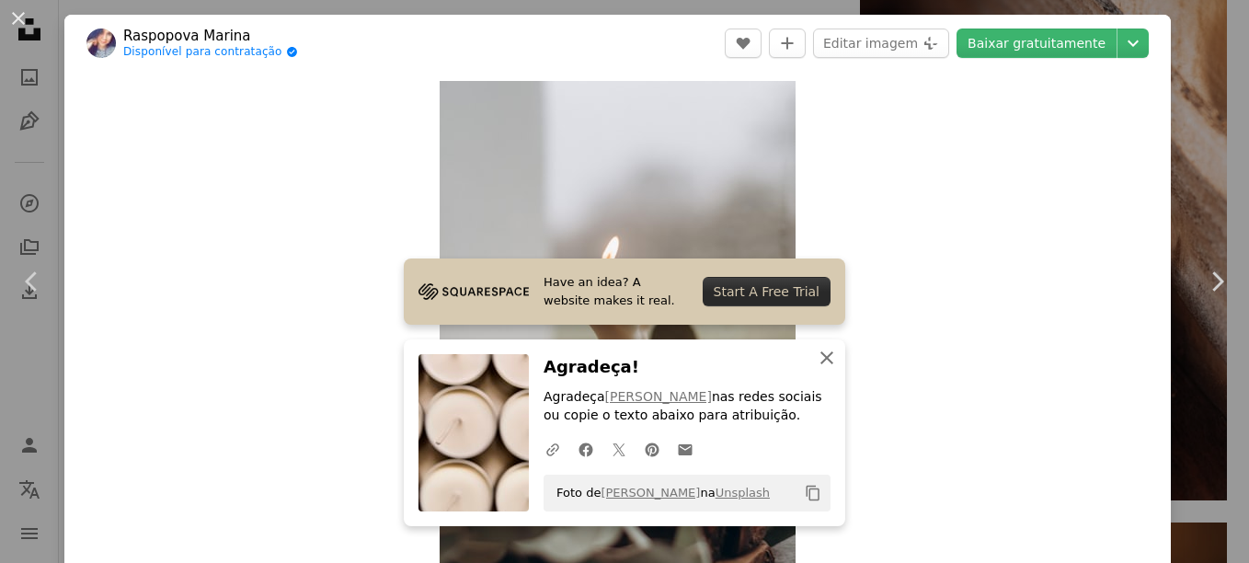
click at [827, 356] on icon "An X shape" at bounding box center [827, 358] width 22 height 22
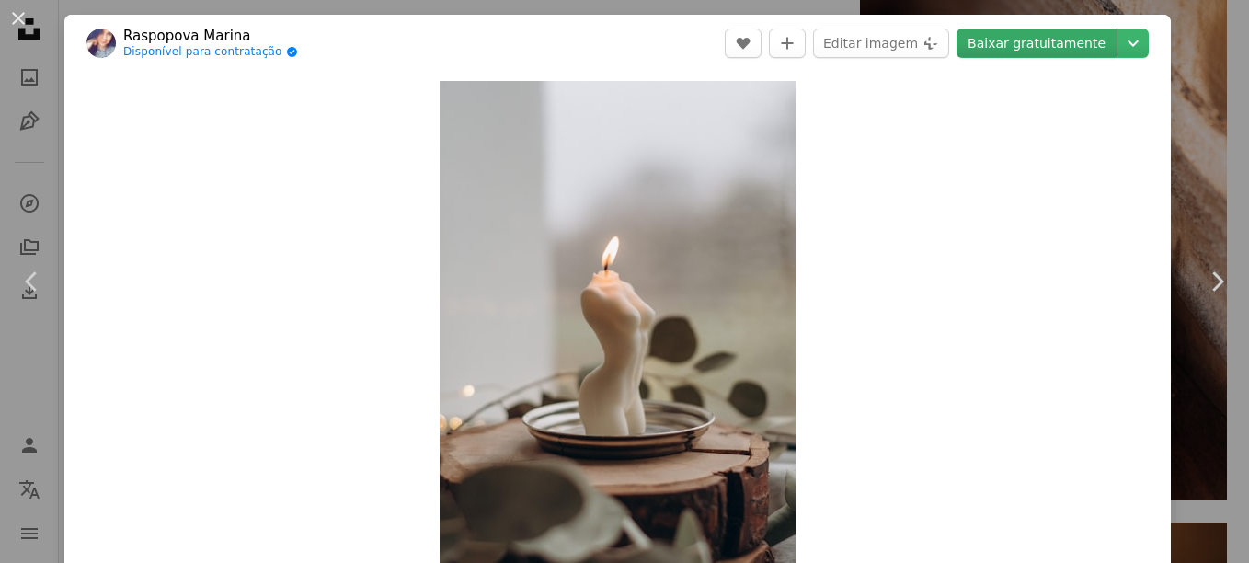
click at [1051, 36] on link "Baixar gratuitamente" at bounding box center [1036, 43] width 160 height 29
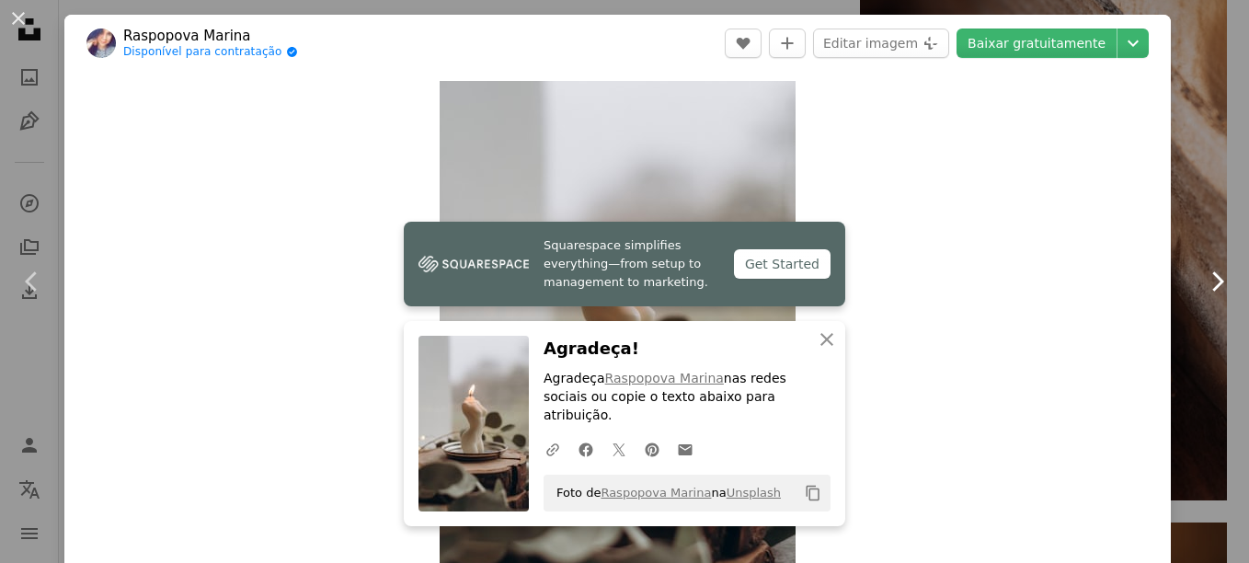
click at [1184, 361] on link "Chevron right" at bounding box center [1216, 281] width 64 height 177
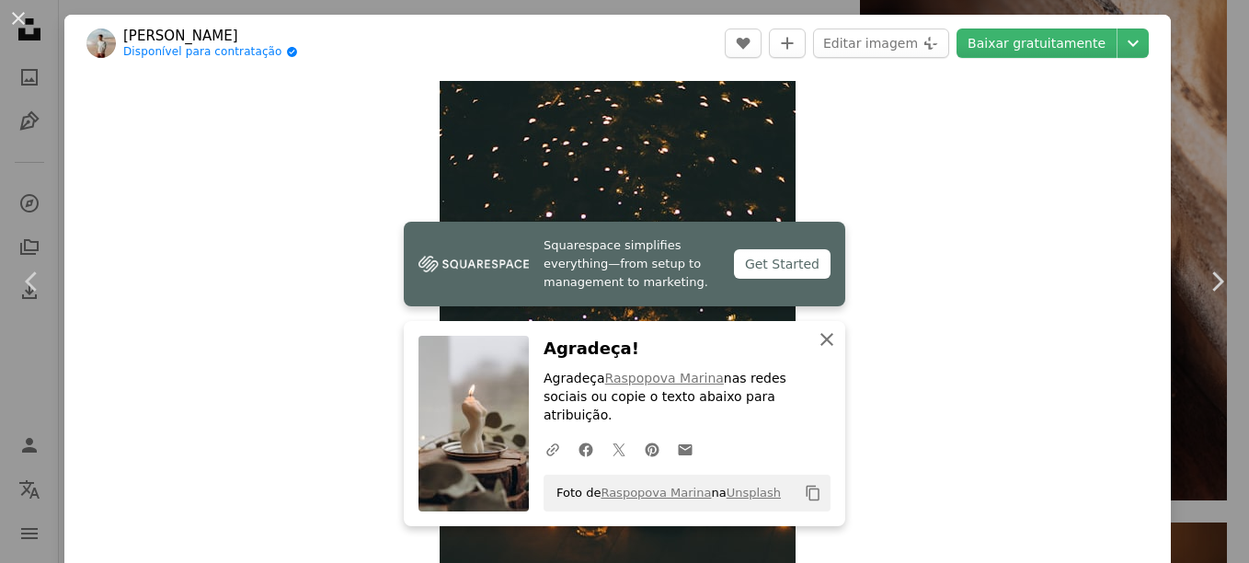
click at [826, 350] on icon "An X shape" at bounding box center [827, 339] width 22 height 22
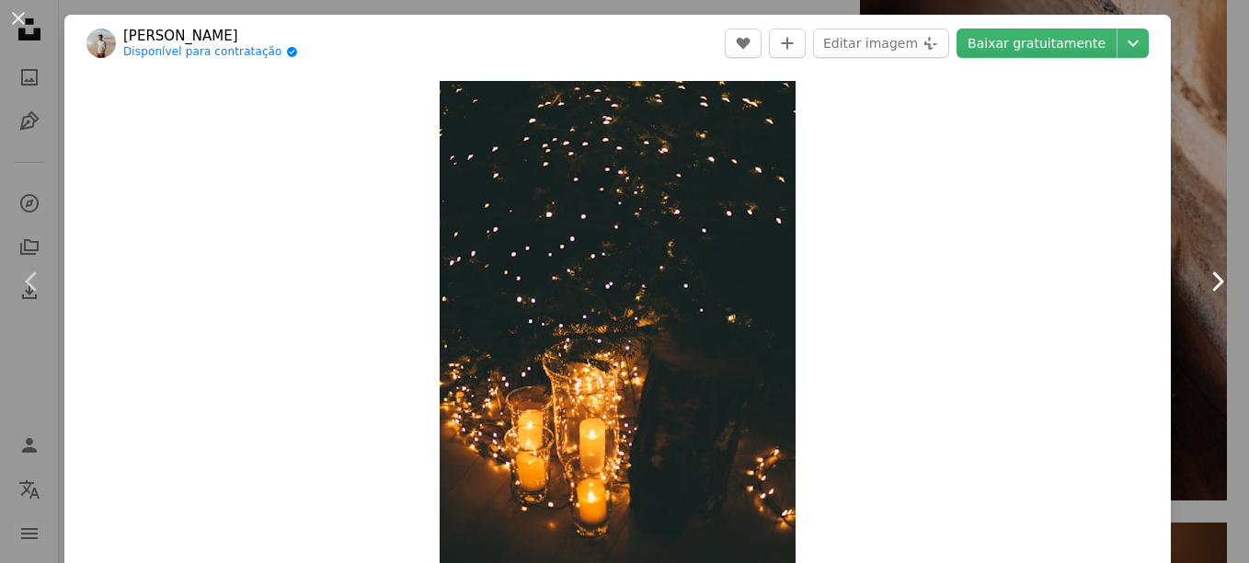
click at [1202, 279] on icon "Chevron right" at bounding box center [1216, 281] width 29 height 29
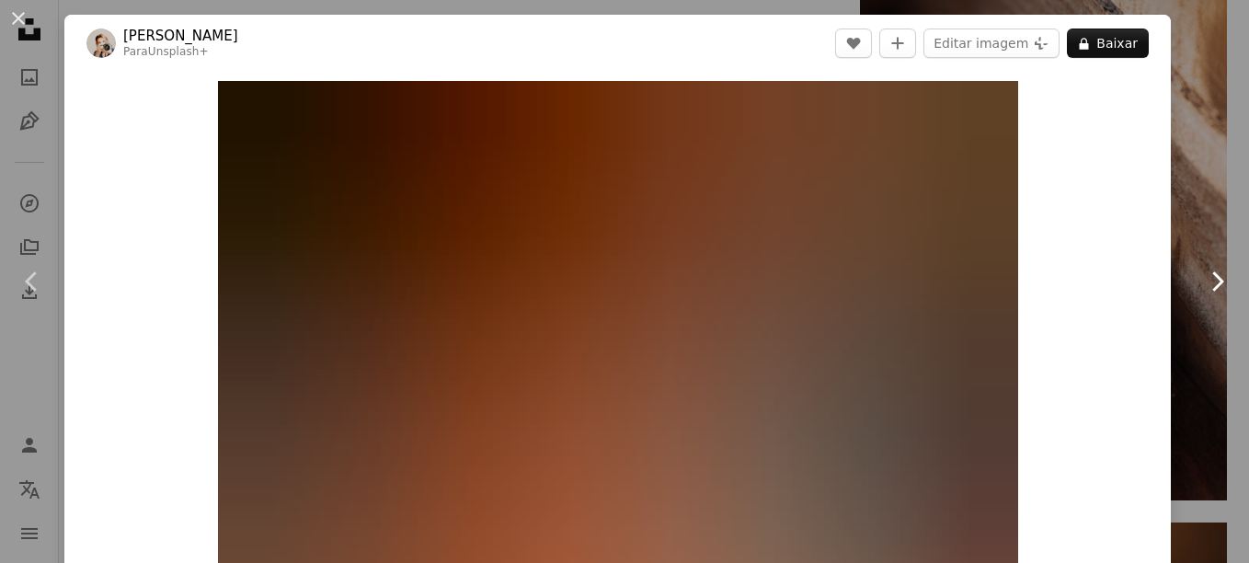
click at [1202, 279] on icon "Chevron right" at bounding box center [1216, 281] width 29 height 29
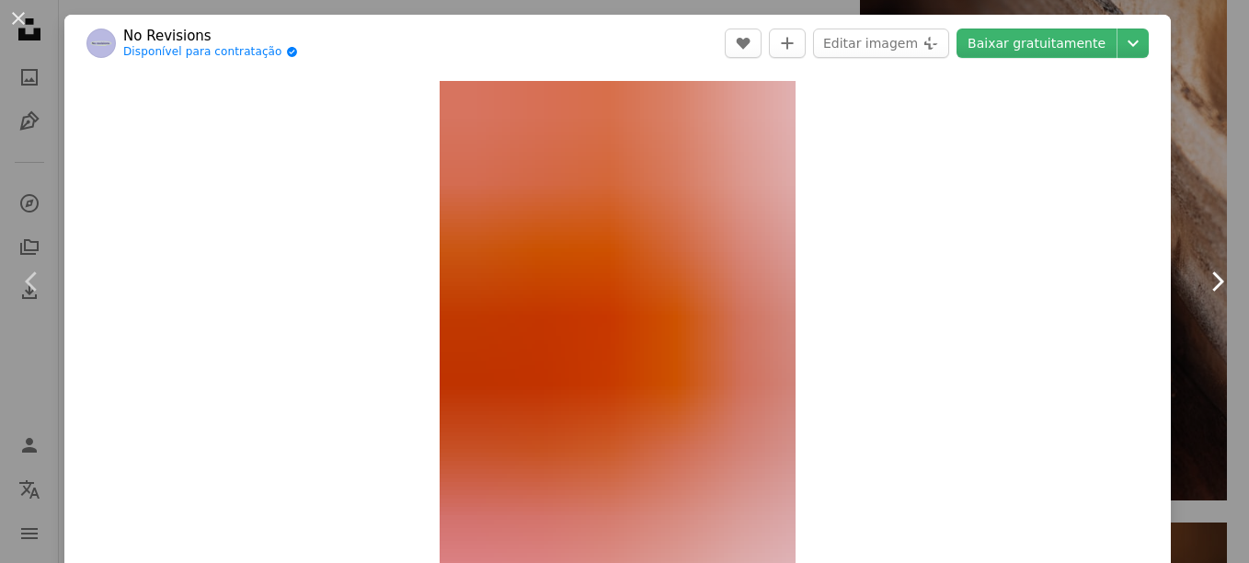
click at [1202, 279] on icon "Chevron right" at bounding box center [1216, 281] width 29 height 29
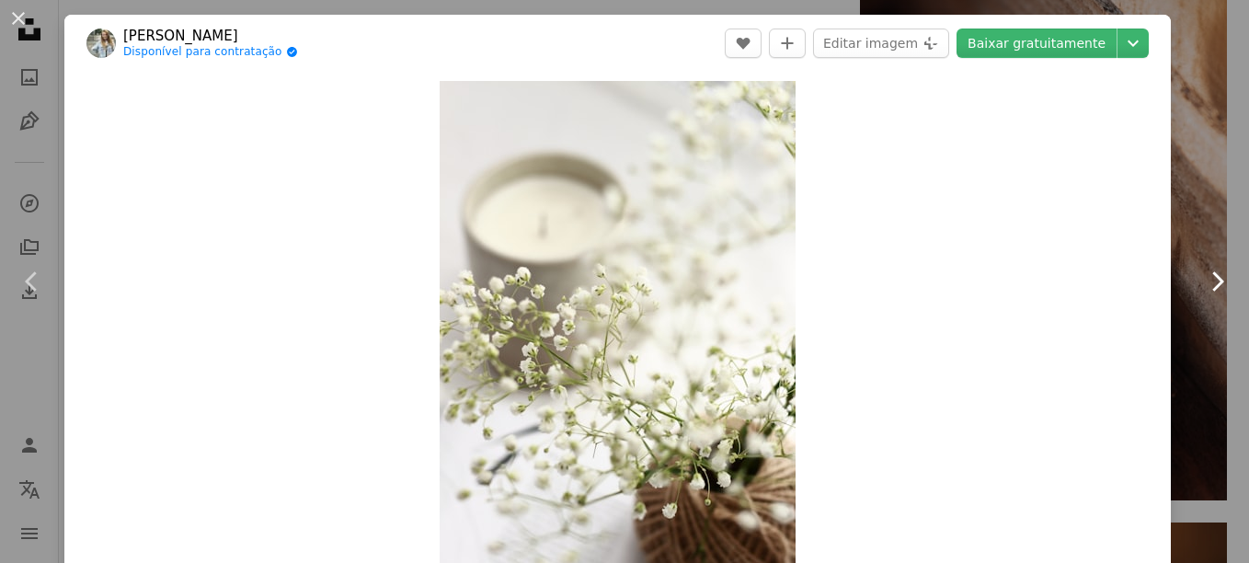
click at [1202, 279] on icon "Chevron right" at bounding box center [1216, 281] width 29 height 29
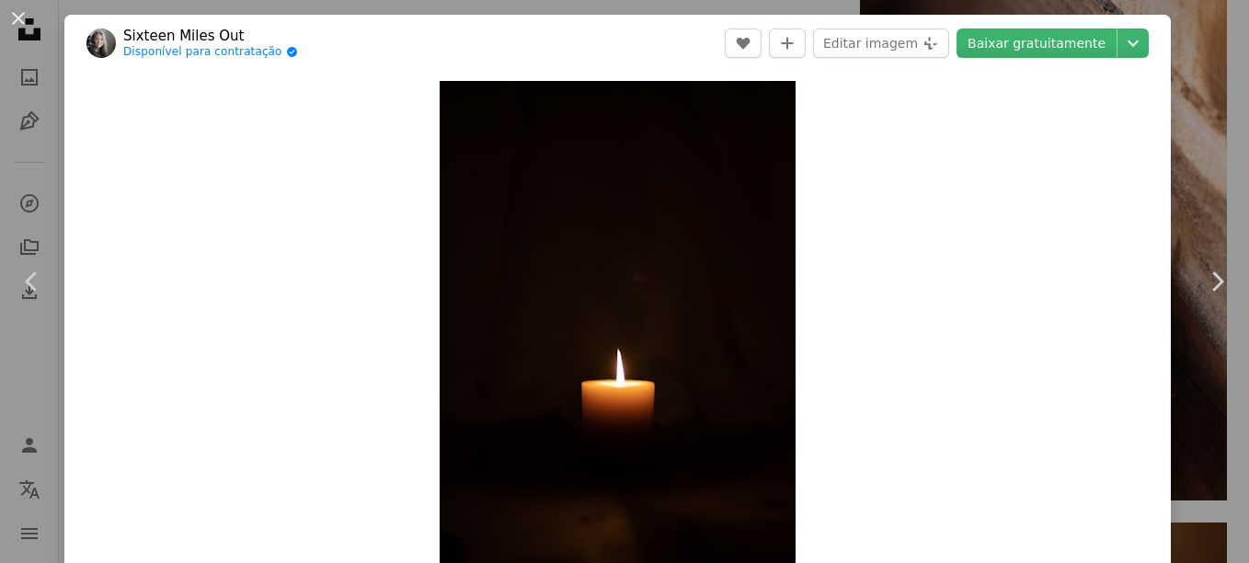
click at [988, 28] on header "Sixteen Miles Out Disponível para contratação A checkmark inside of a circle A …" at bounding box center [617, 43] width 1106 height 57
click at [988, 41] on link "Baixar gratuitamente" at bounding box center [1036, 43] width 160 height 29
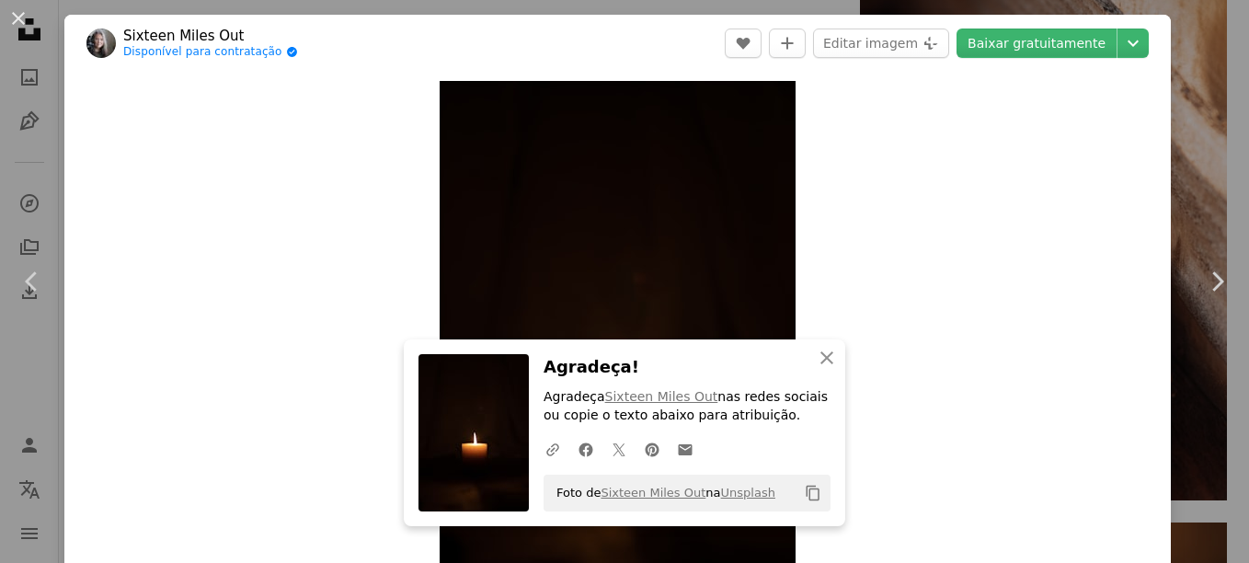
click at [290, 314] on div "Zoom in" at bounding box center [617, 348] width 1106 height 553
click at [816, 357] on icon "An X shape" at bounding box center [827, 358] width 22 height 22
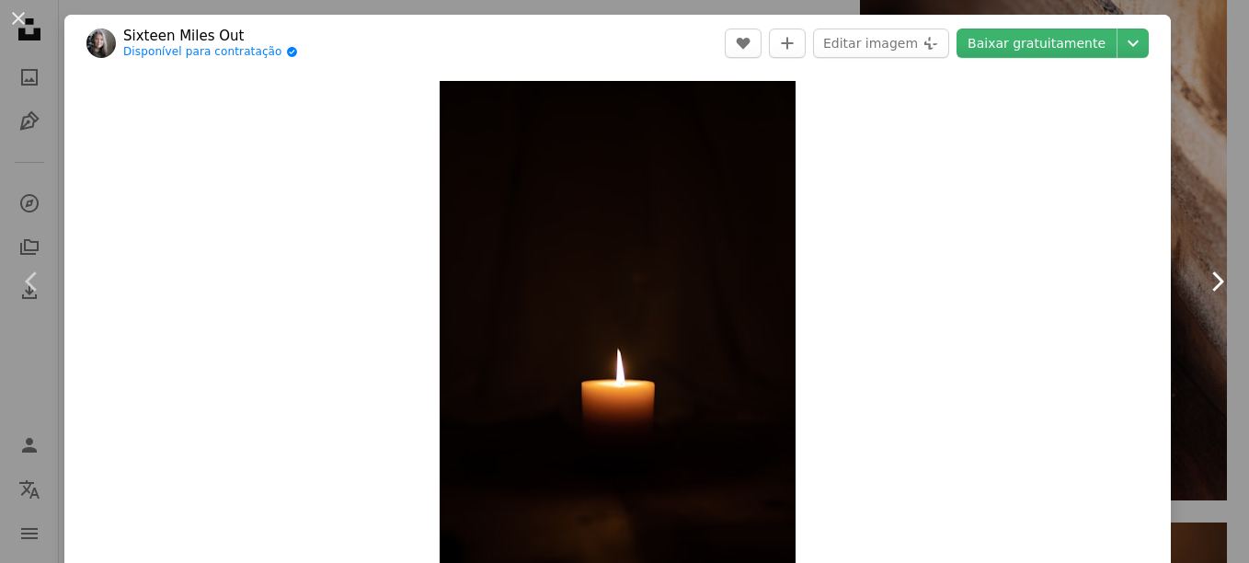
click at [1202, 277] on icon "Chevron right" at bounding box center [1216, 281] width 29 height 29
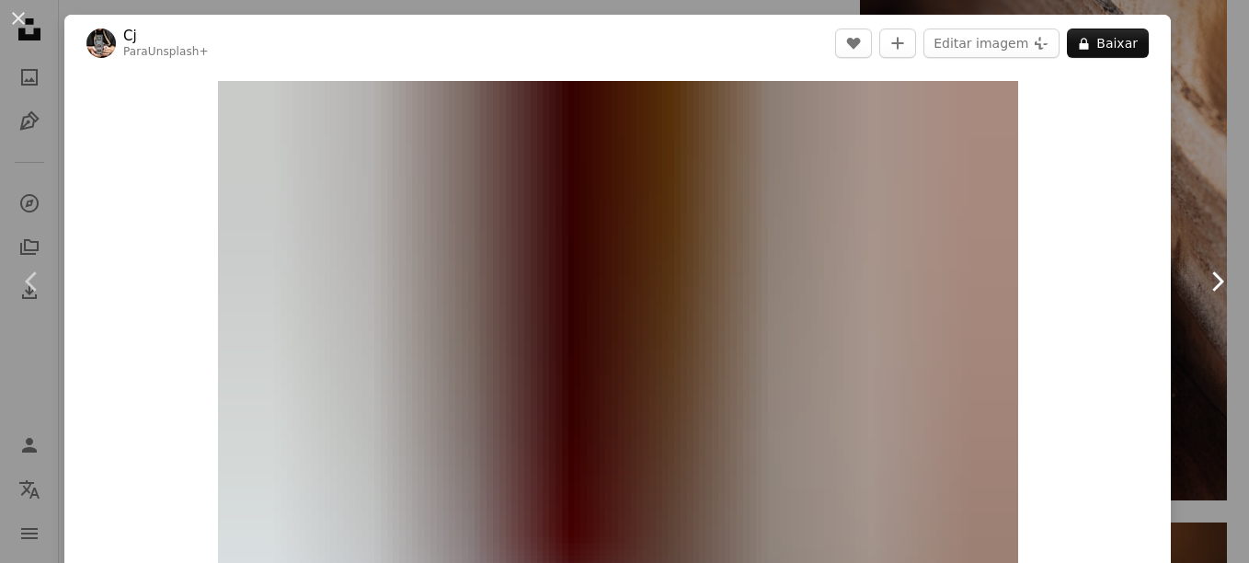
click at [1202, 277] on icon "Chevron right" at bounding box center [1216, 281] width 29 height 29
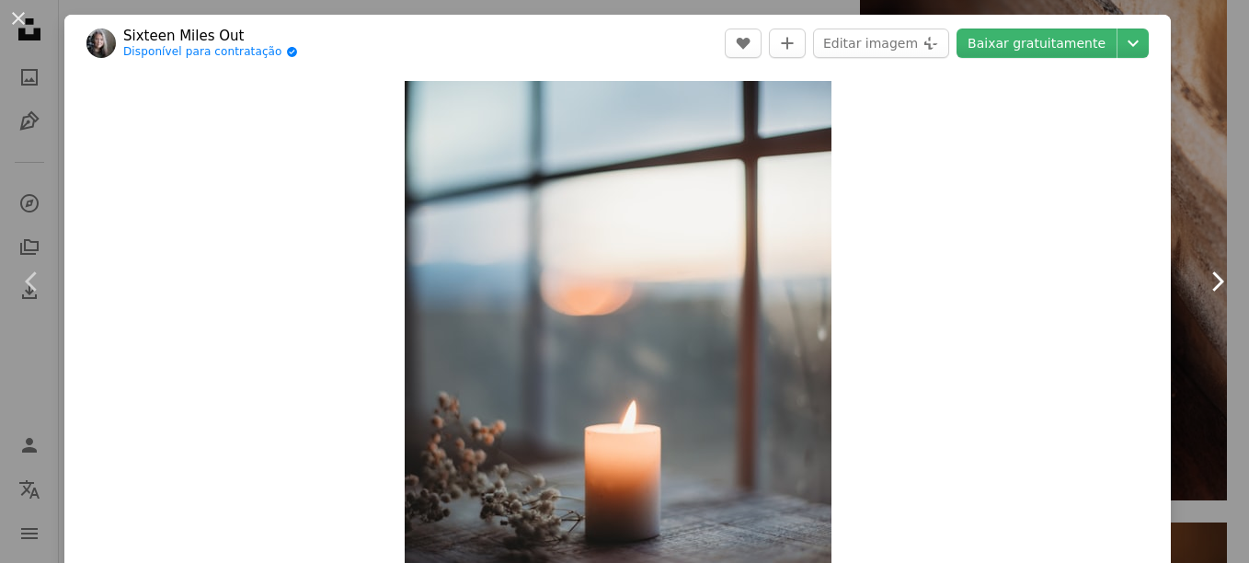
click at [1202, 277] on icon "Chevron right" at bounding box center [1216, 281] width 29 height 29
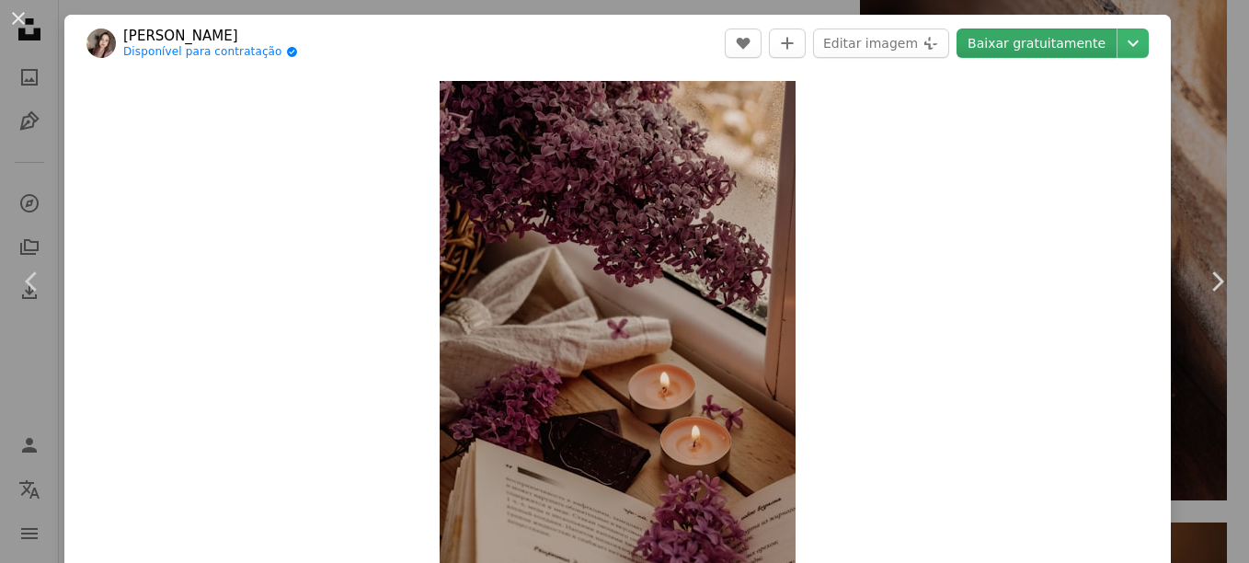
click at [1045, 46] on link "Baixar gratuitamente" at bounding box center [1036, 43] width 160 height 29
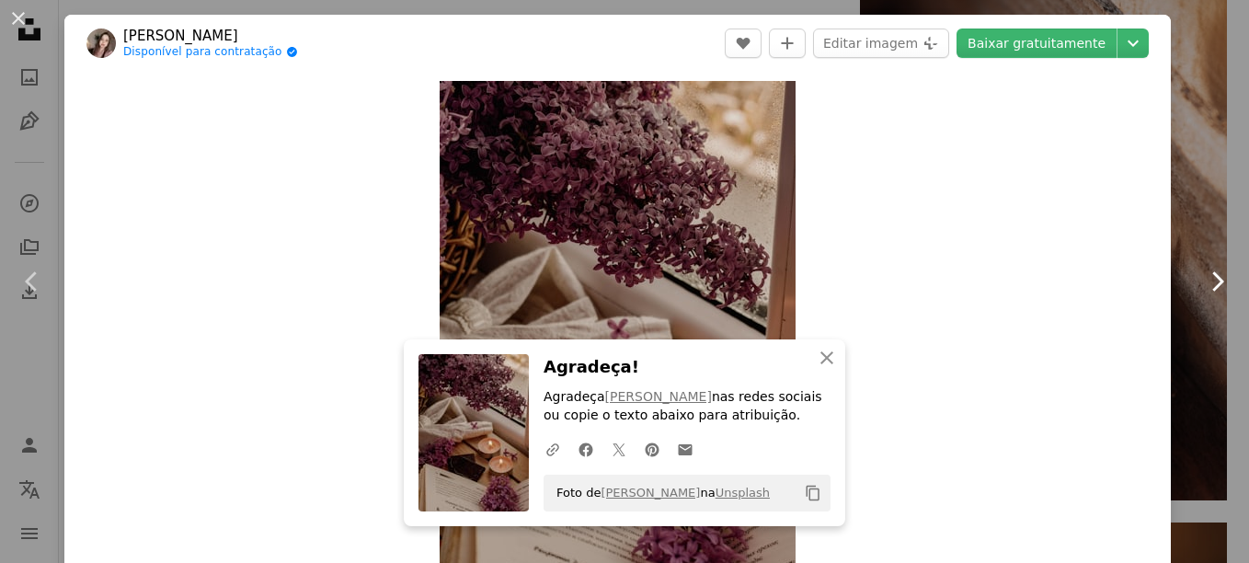
click at [1203, 279] on icon "Chevron right" at bounding box center [1216, 281] width 29 height 29
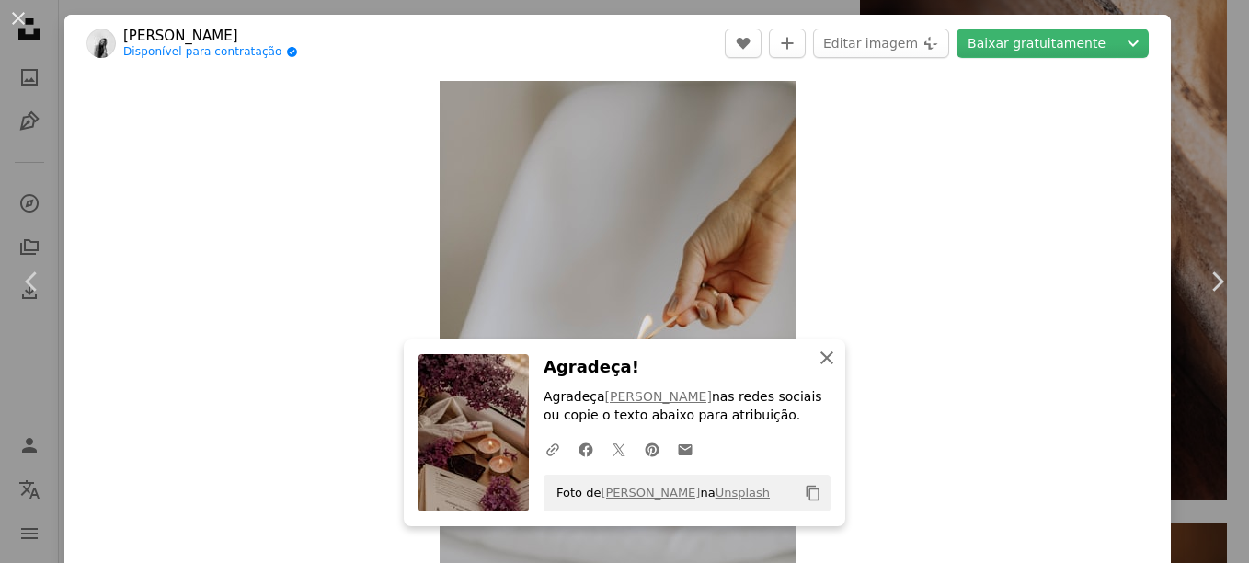
click at [816, 359] on icon "An X shape" at bounding box center [827, 358] width 22 height 22
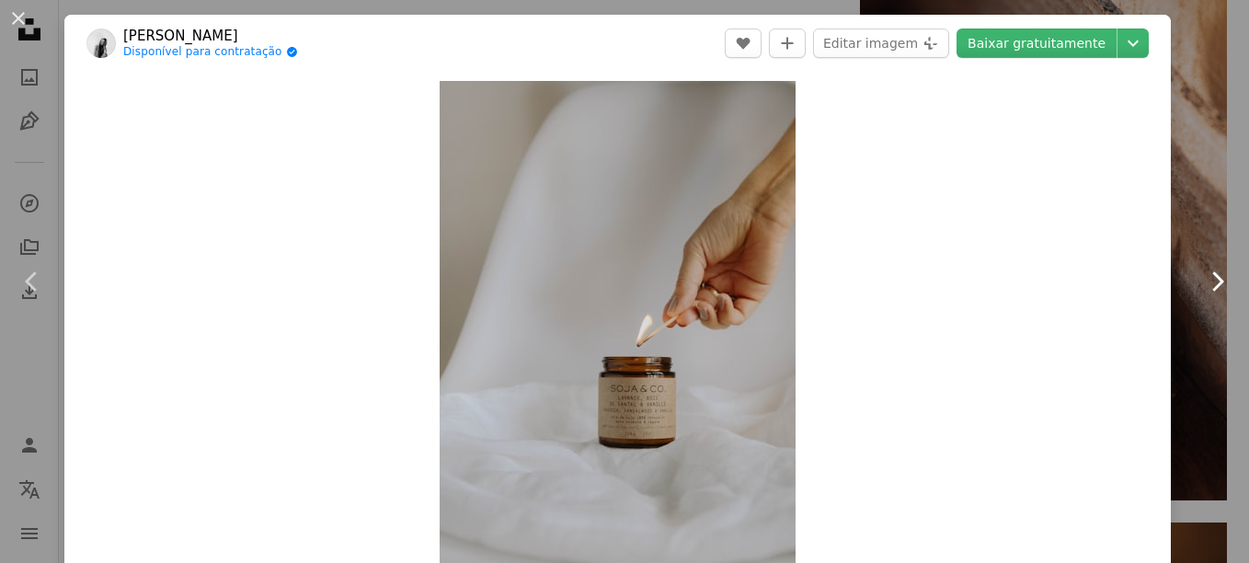
click at [1212, 286] on icon at bounding box center [1218, 280] width 12 height 19
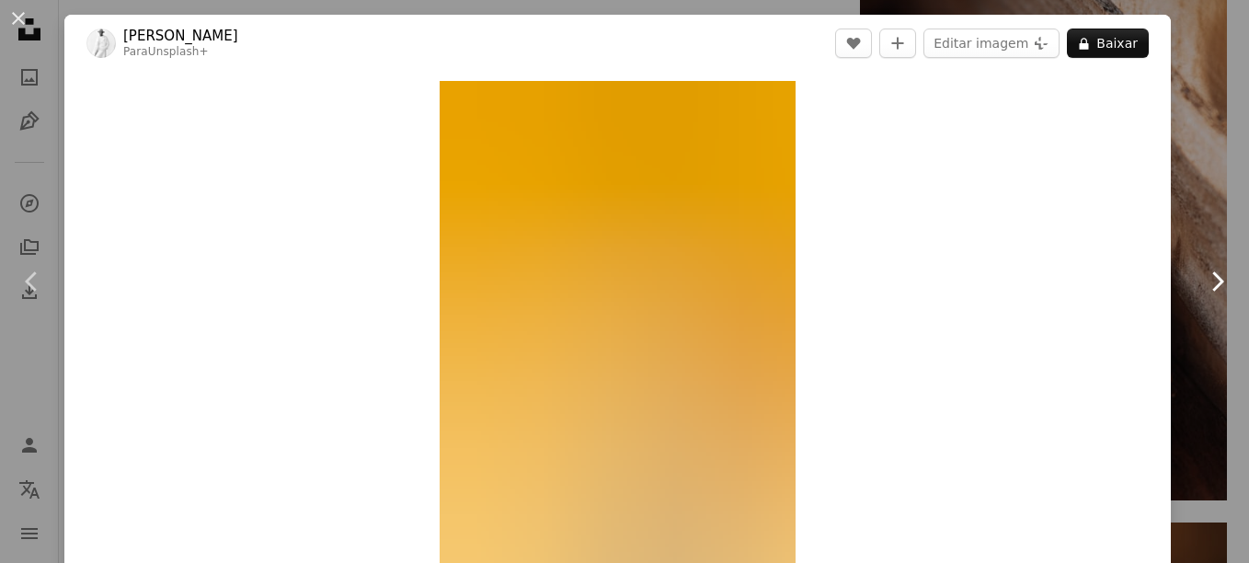
click at [1212, 278] on icon at bounding box center [1218, 280] width 12 height 19
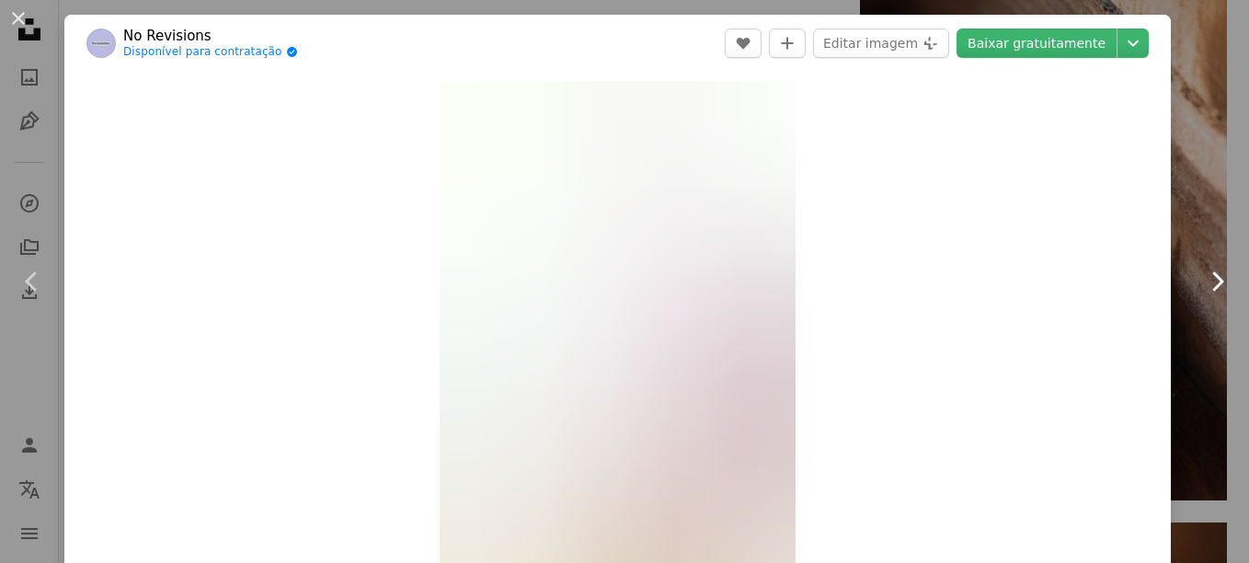
click at [1212, 278] on icon at bounding box center [1218, 280] width 12 height 19
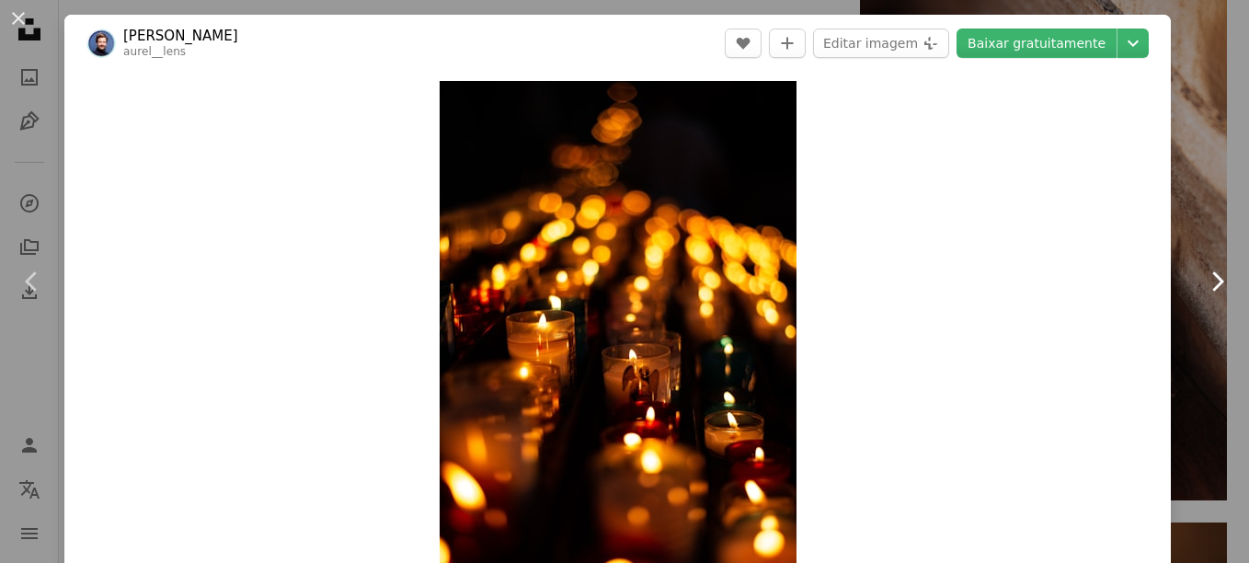
click at [1212, 278] on icon at bounding box center [1218, 280] width 12 height 19
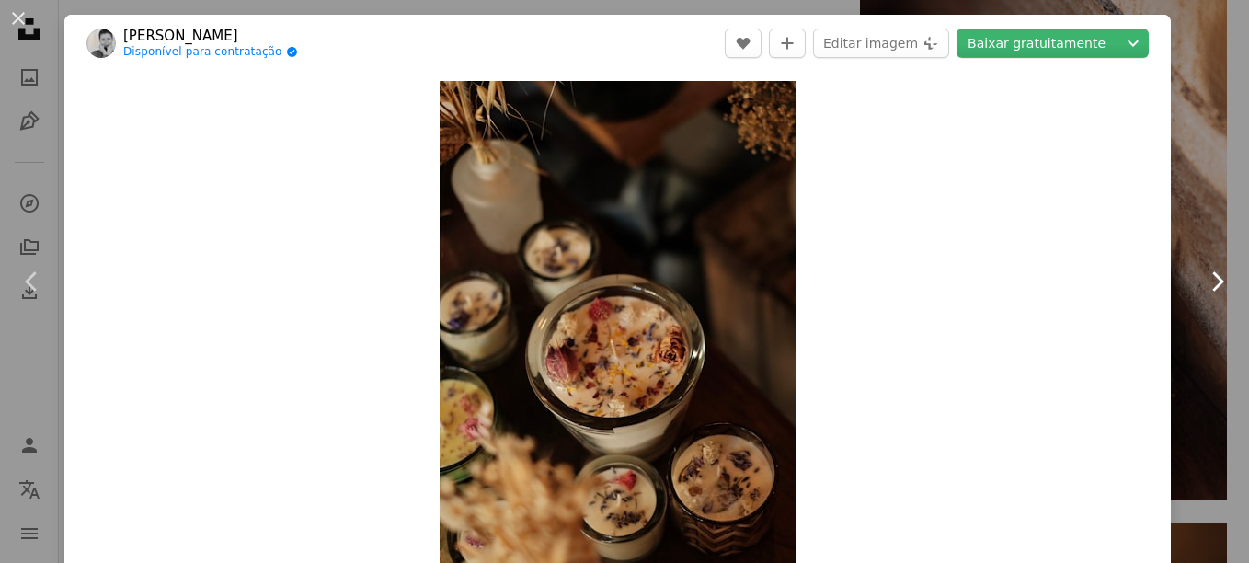
click at [1212, 278] on icon at bounding box center [1218, 280] width 12 height 19
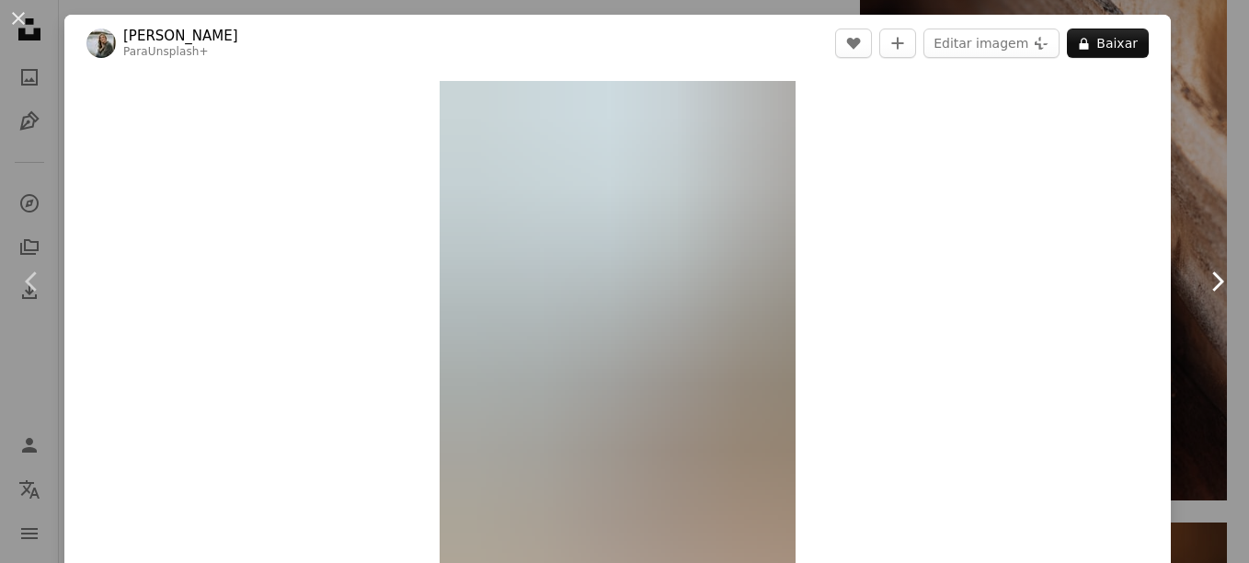
click at [1212, 278] on icon at bounding box center [1218, 280] width 12 height 19
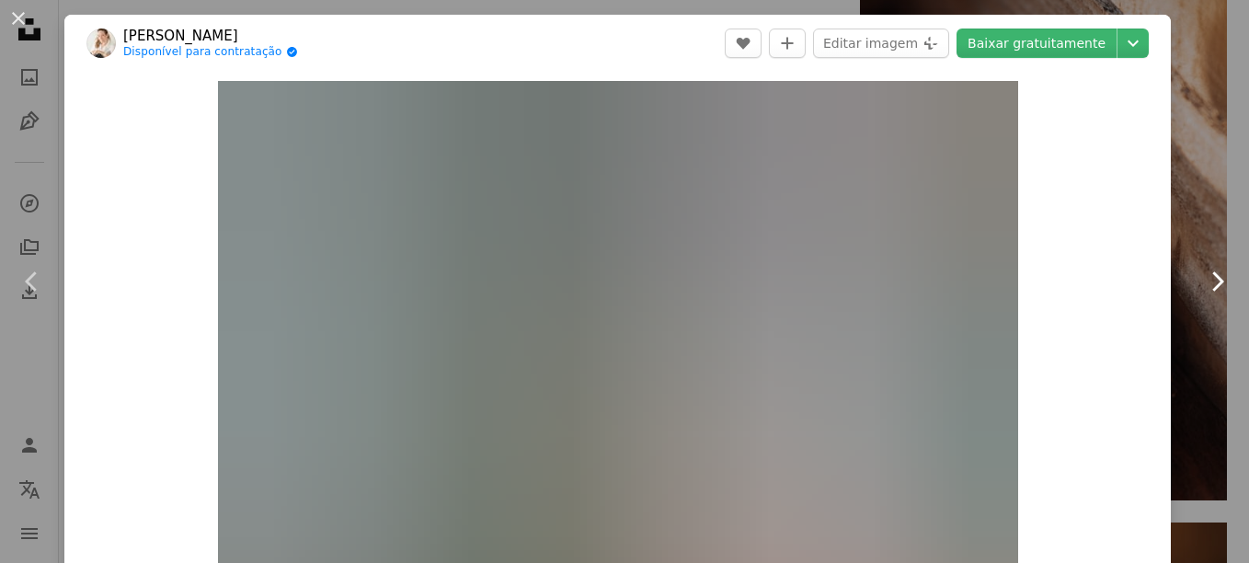
click at [1212, 278] on icon at bounding box center [1218, 280] width 12 height 19
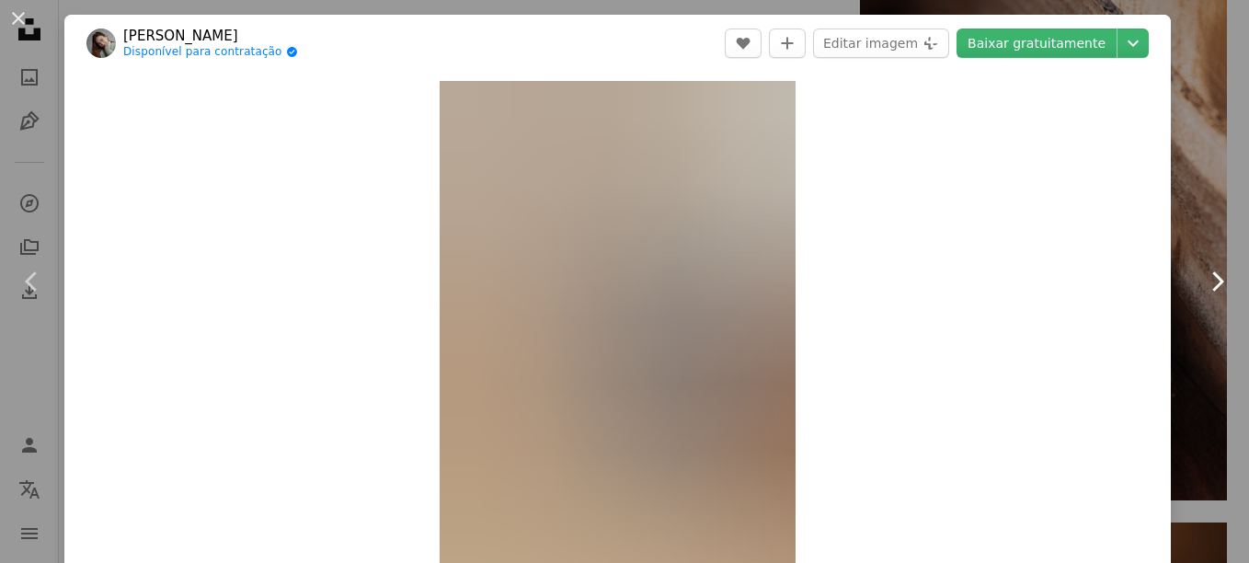
click at [1212, 278] on icon at bounding box center [1218, 280] width 12 height 19
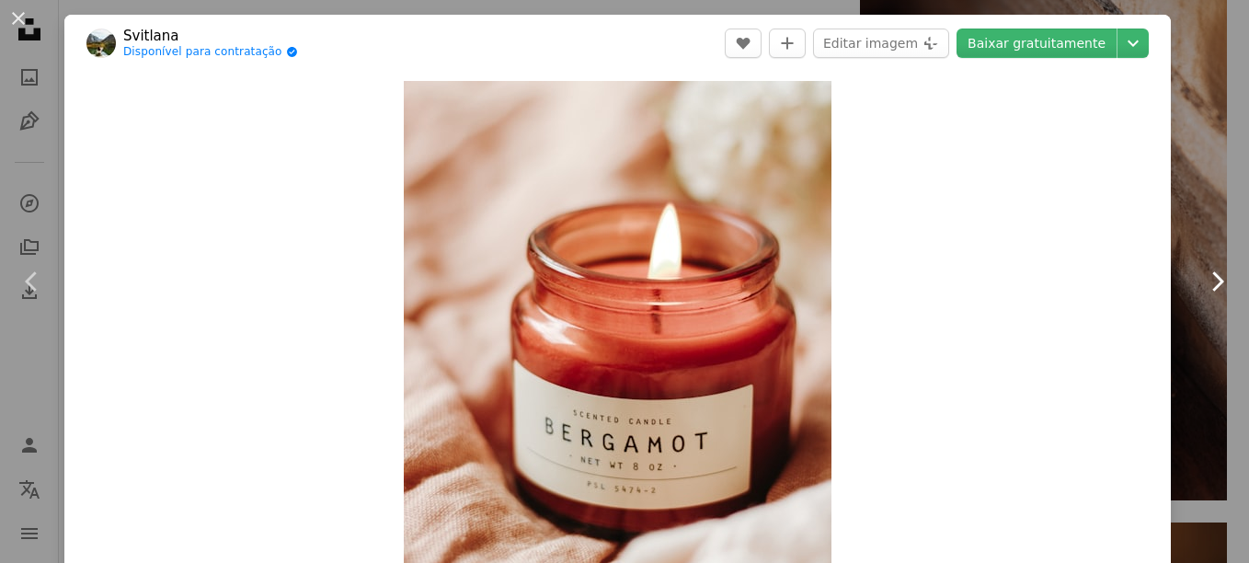
click at [1212, 278] on icon at bounding box center [1218, 280] width 12 height 19
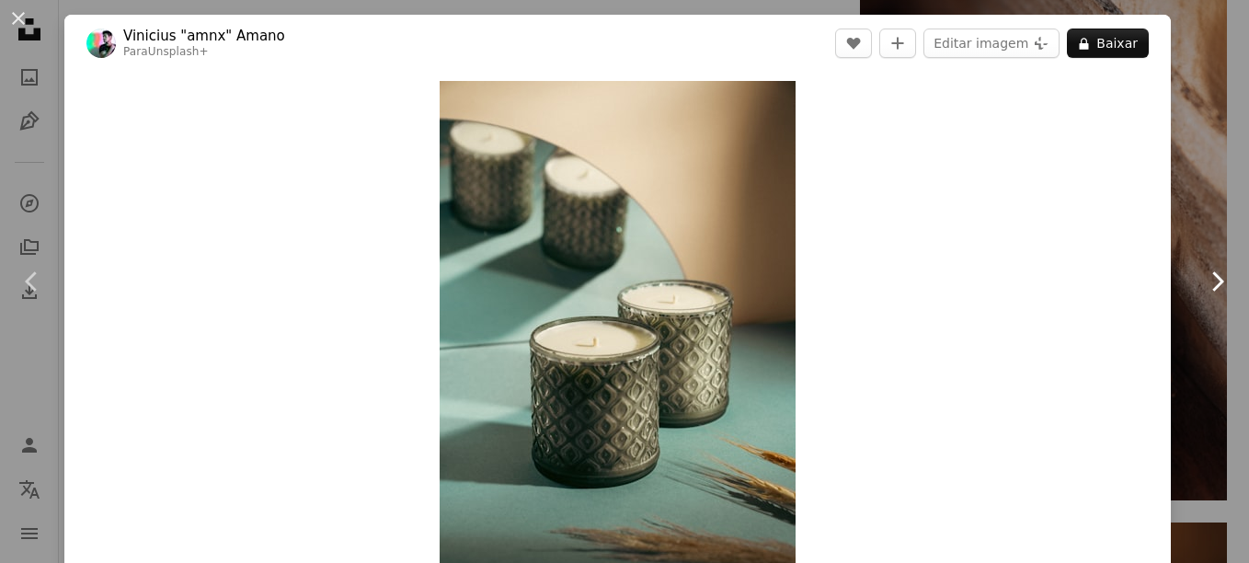
click at [1212, 278] on icon at bounding box center [1218, 280] width 12 height 19
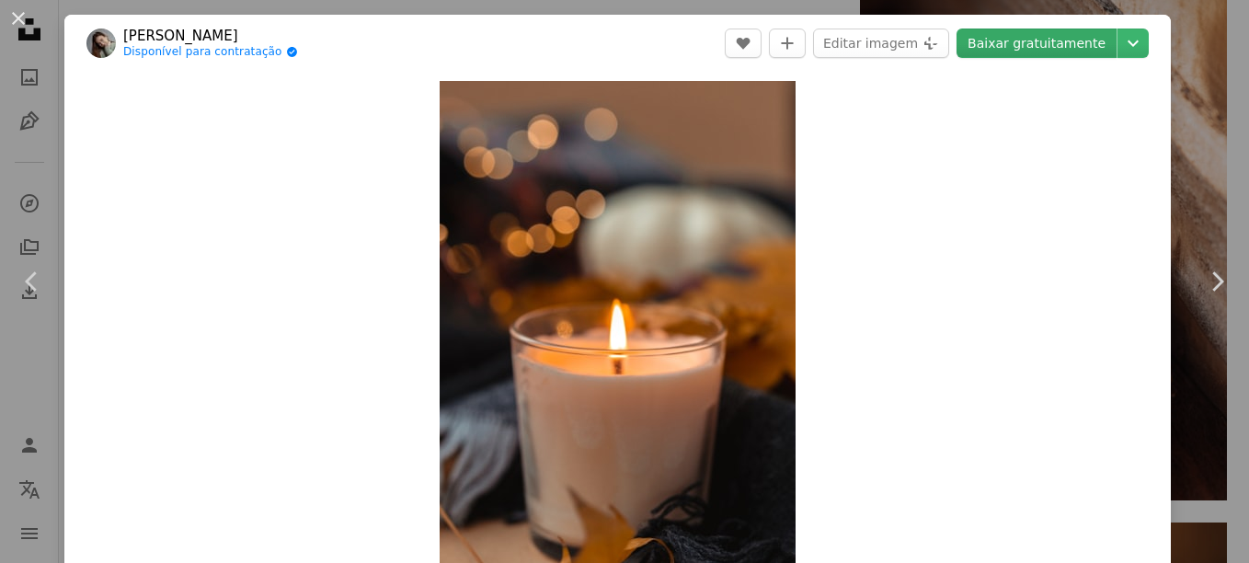
click at [1042, 42] on link "Baixar gratuitamente" at bounding box center [1036, 43] width 160 height 29
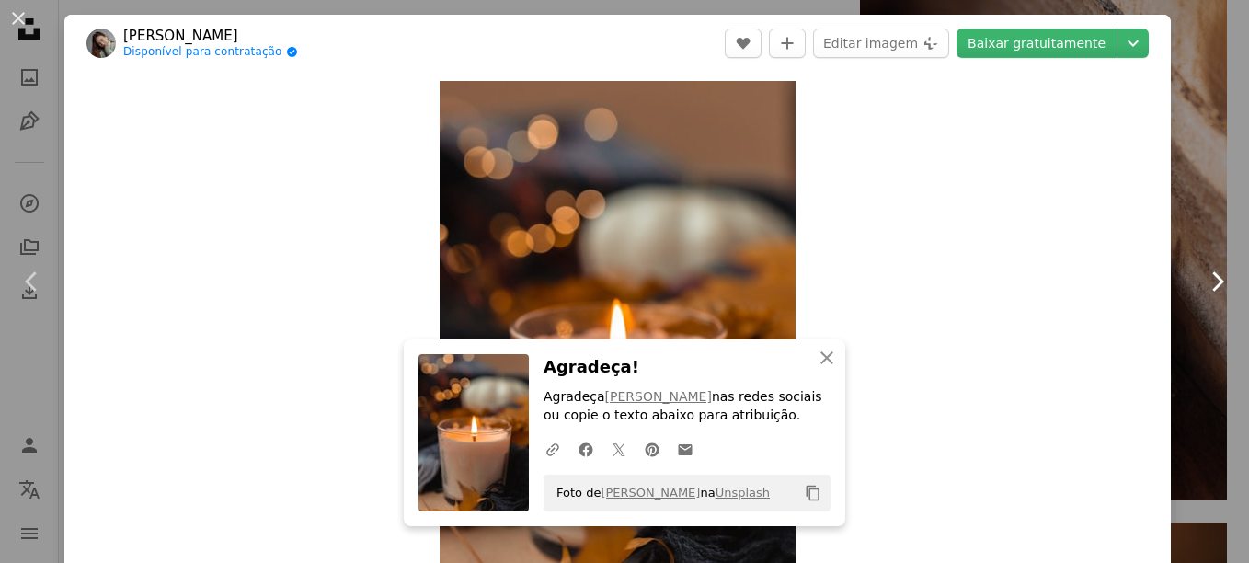
click at [1202, 275] on icon "Chevron right" at bounding box center [1216, 281] width 29 height 29
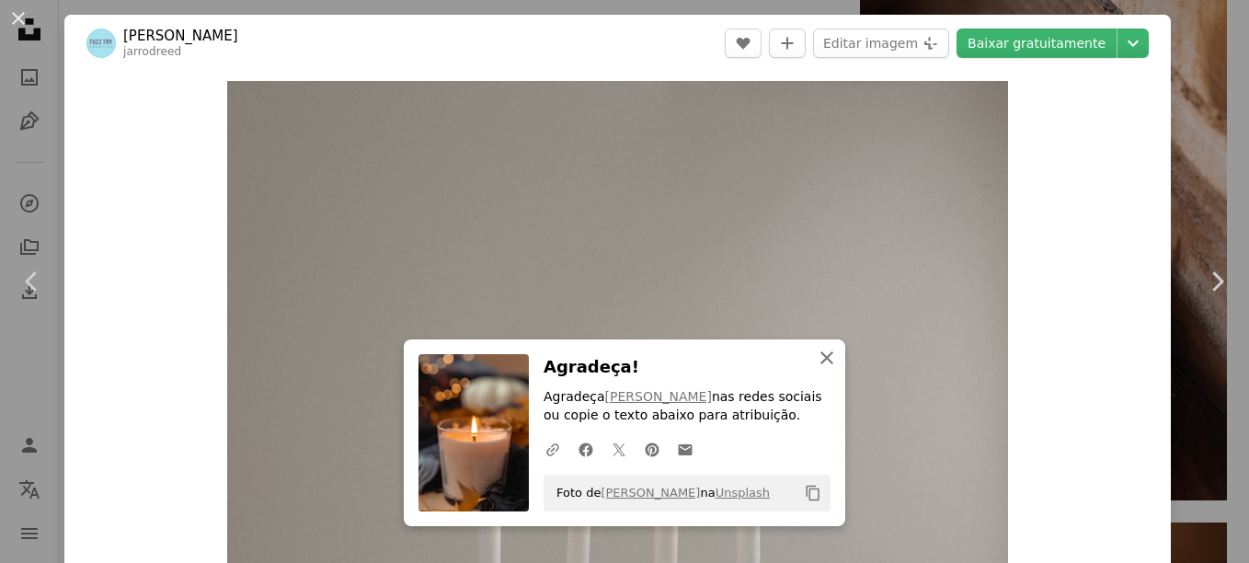
click at [816, 366] on icon "An X shape" at bounding box center [827, 358] width 22 height 22
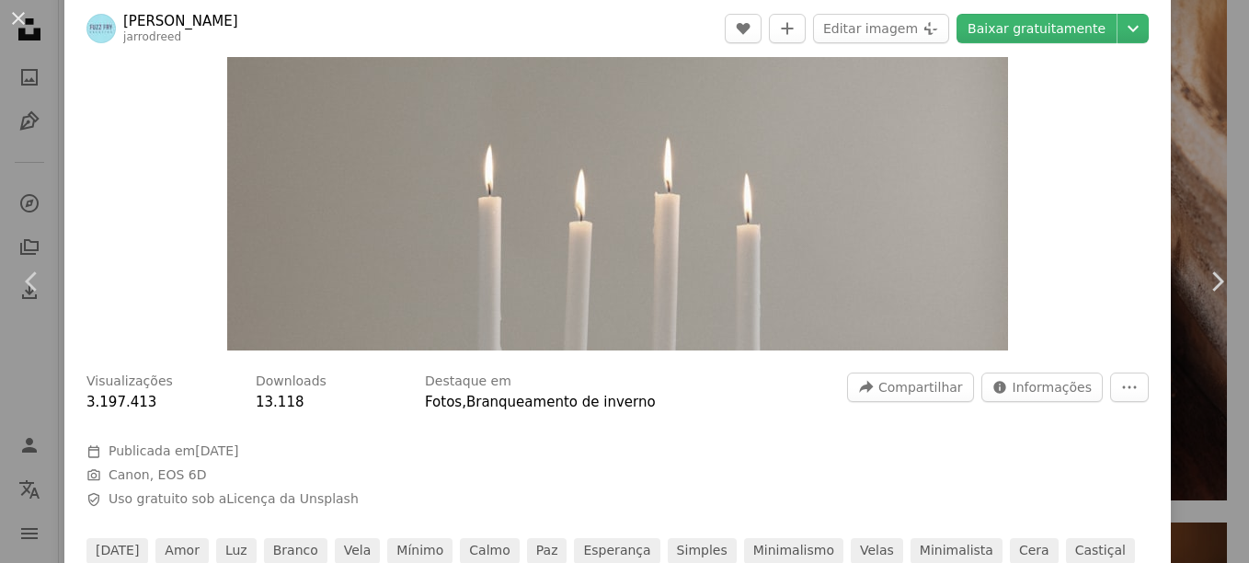
scroll to position [276, 0]
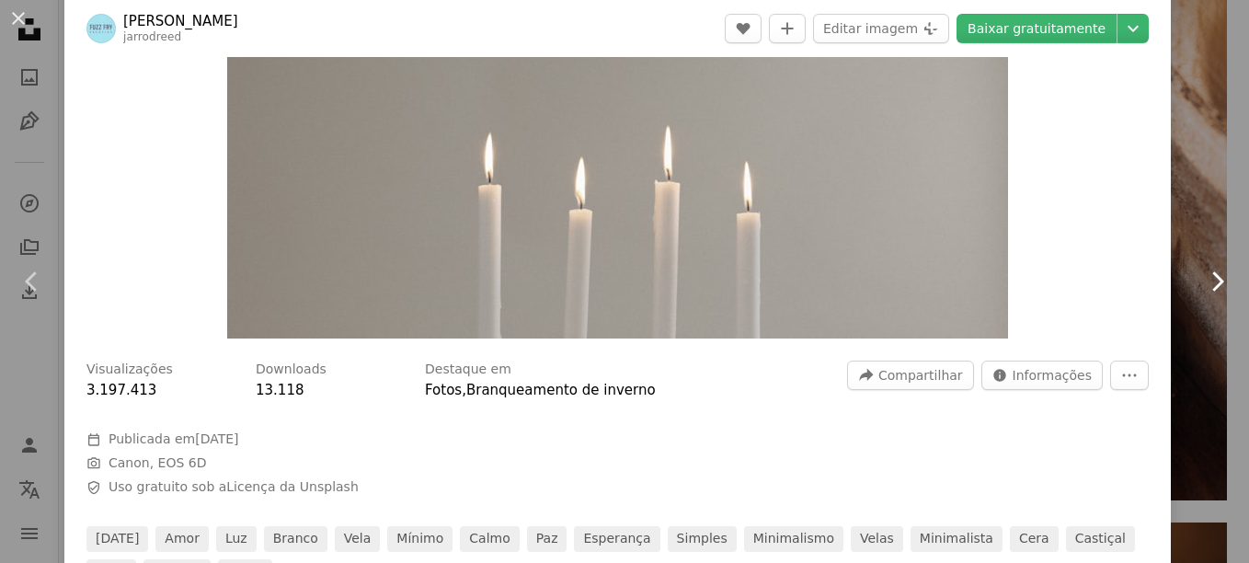
click at [1212, 281] on icon at bounding box center [1218, 280] width 12 height 19
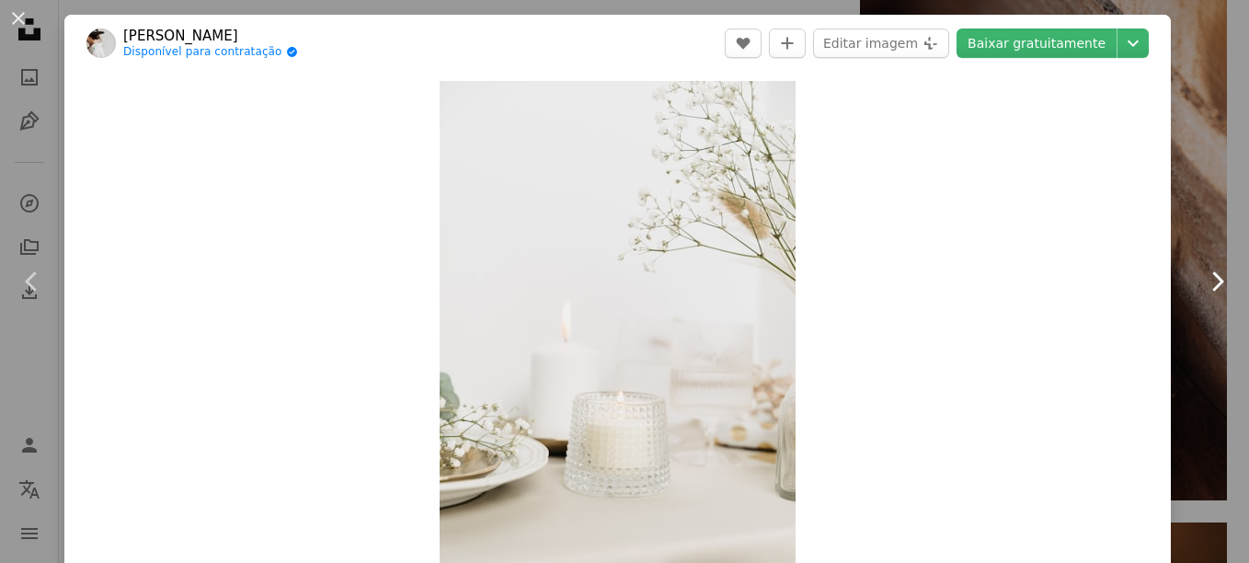
click at [1212, 281] on icon at bounding box center [1218, 280] width 12 height 19
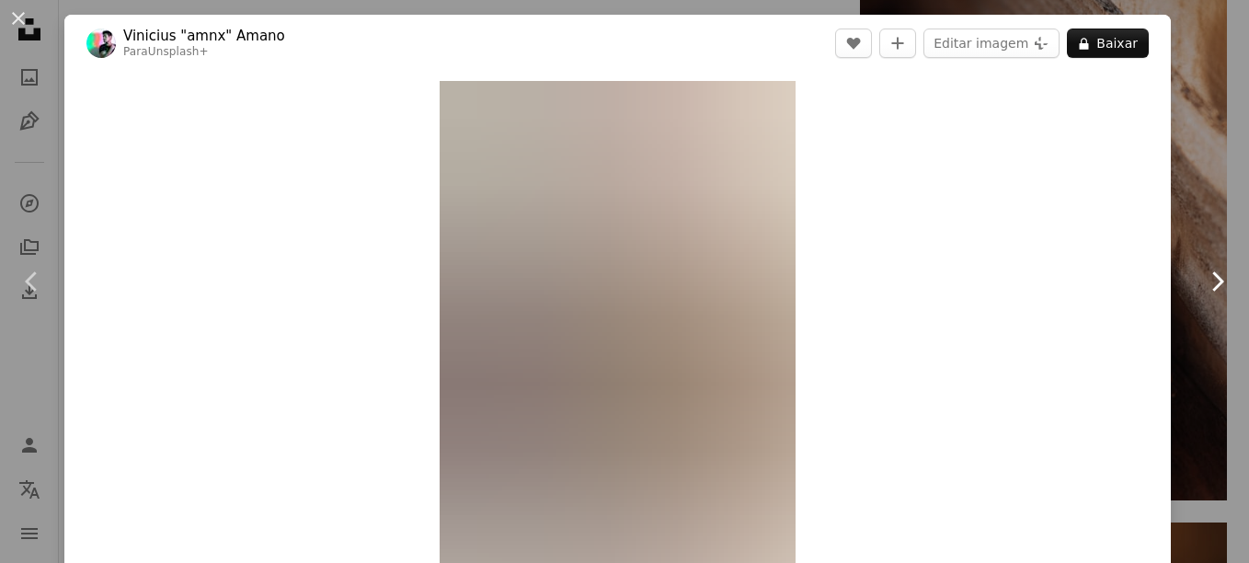
click at [1212, 281] on icon at bounding box center [1218, 280] width 12 height 19
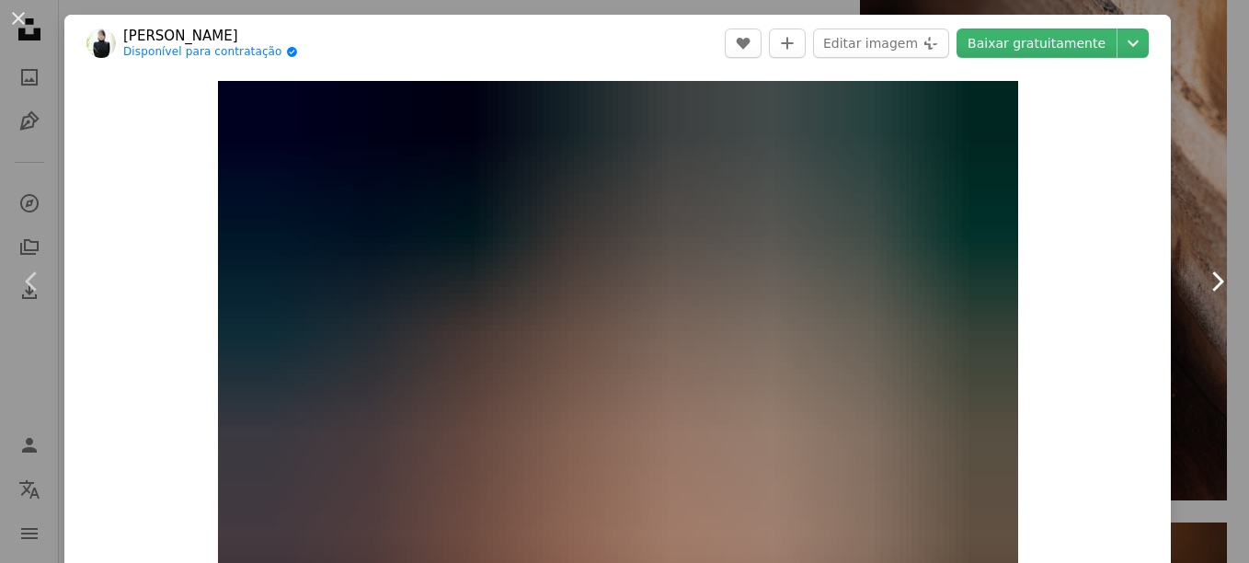
click at [1212, 281] on icon at bounding box center [1218, 280] width 12 height 19
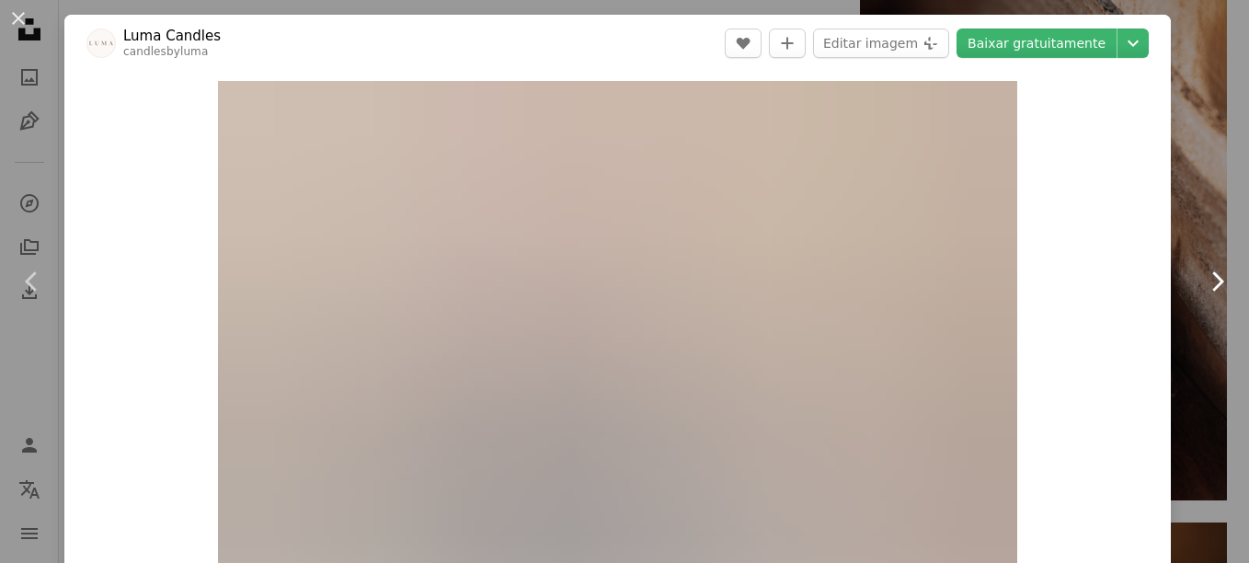
click at [1212, 281] on icon at bounding box center [1218, 280] width 12 height 19
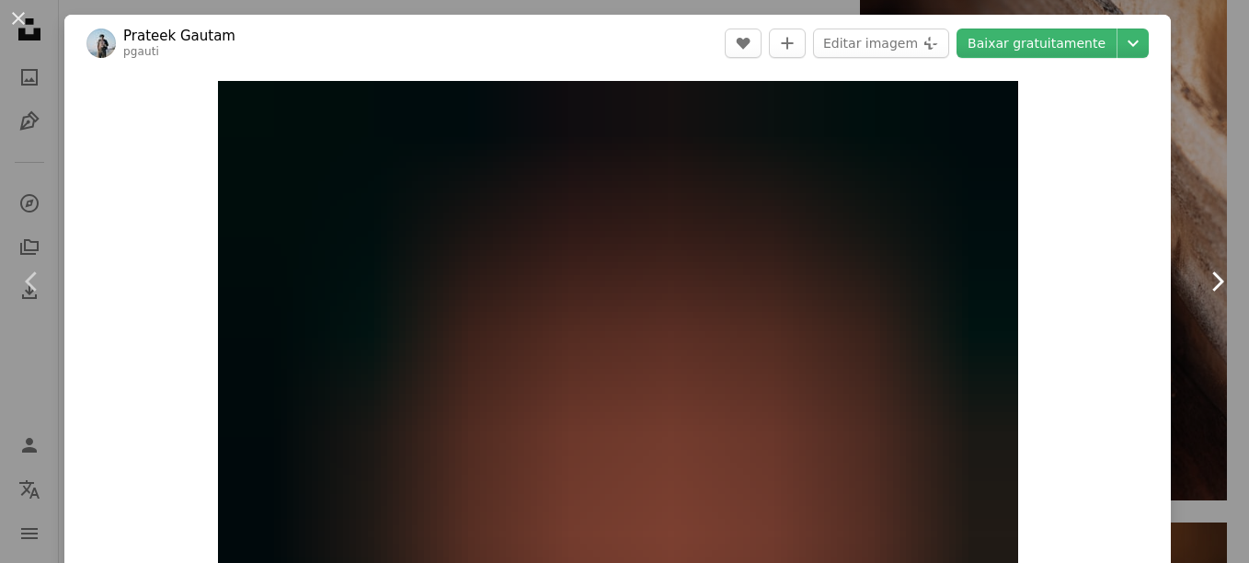
click at [1212, 281] on icon at bounding box center [1218, 280] width 12 height 19
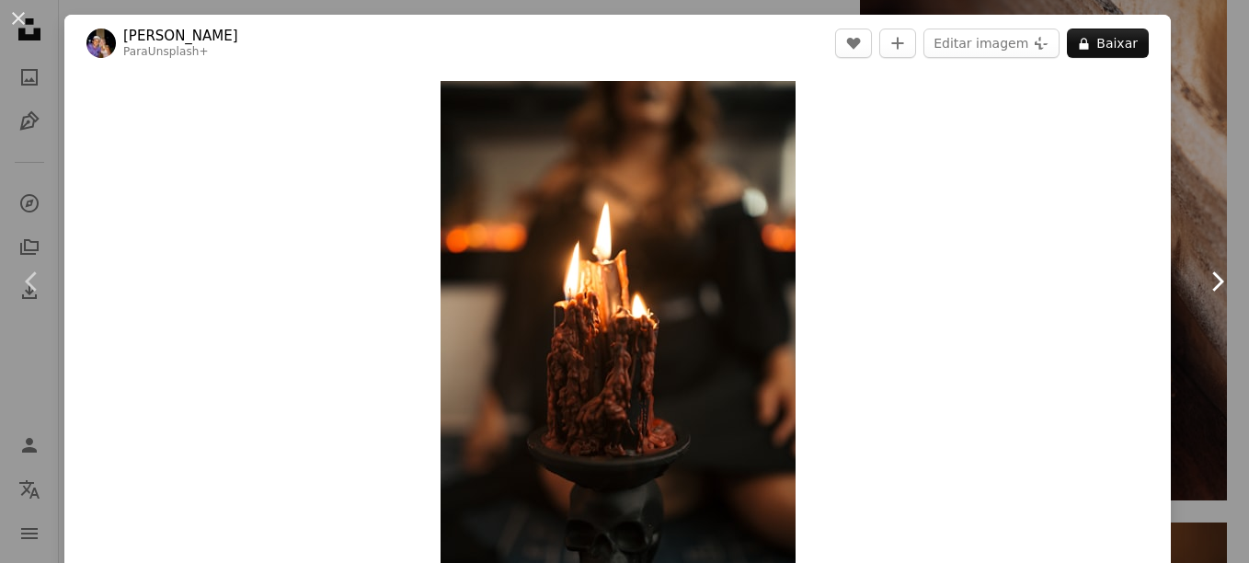
click at [1212, 281] on icon at bounding box center [1218, 280] width 12 height 19
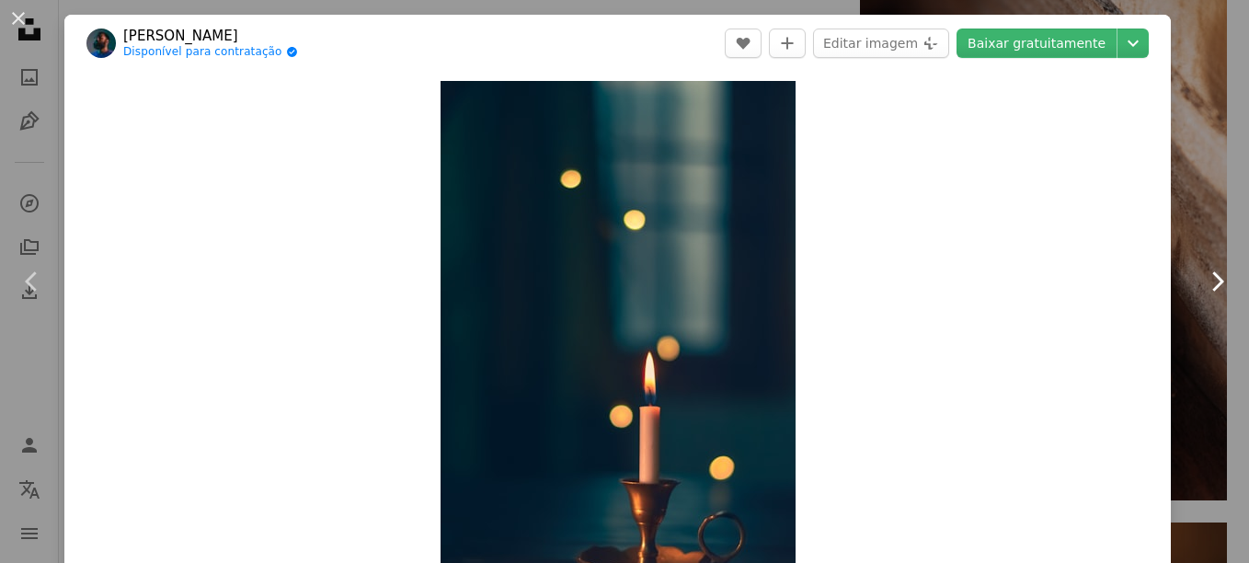
click at [1212, 281] on icon at bounding box center [1218, 280] width 12 height 19
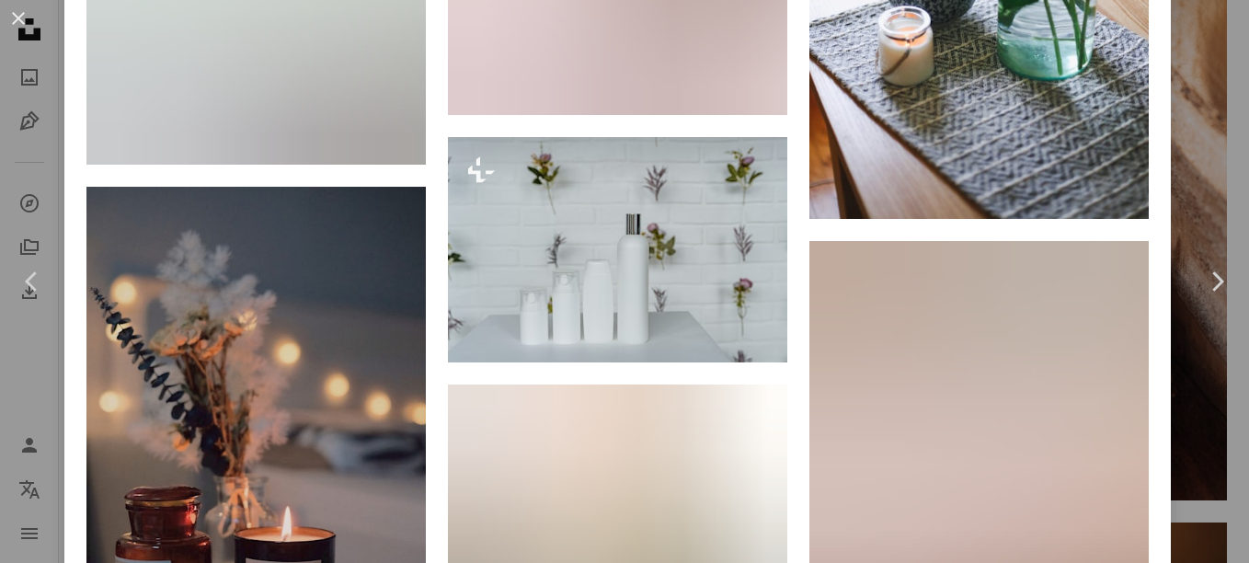
scroll to position [3218, 0]
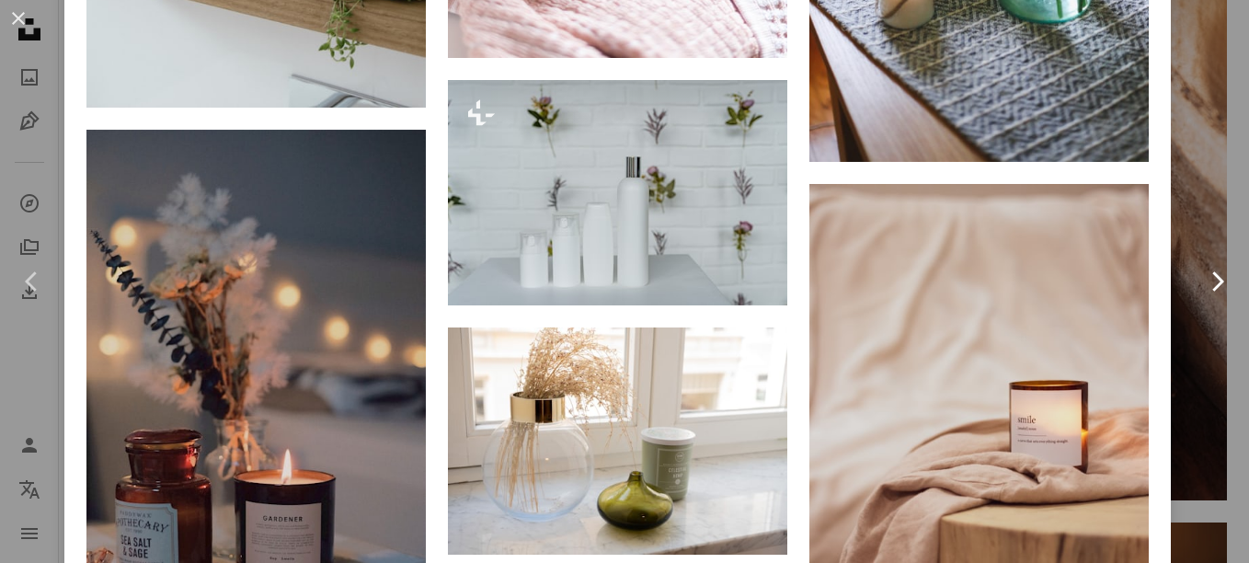
click at [1212, 283] on icon at bounding box center [1218, 280] width 12 height 19
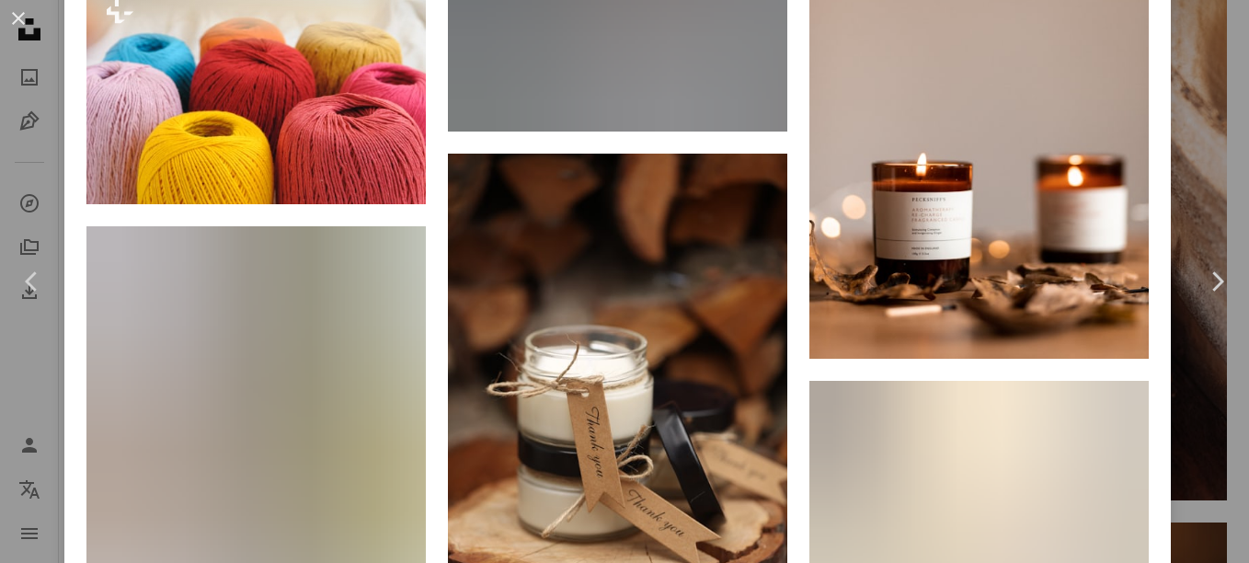
scroll to position [2482, 0]
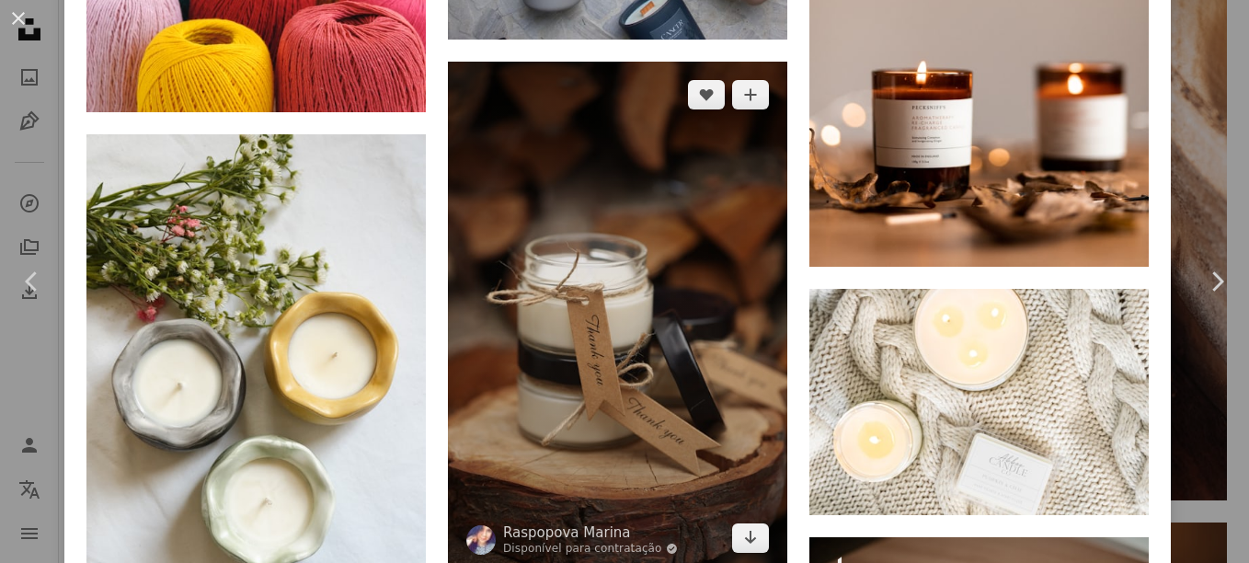
click at [579, 246] on img at bounding box center [617, 316] width 339 height 508
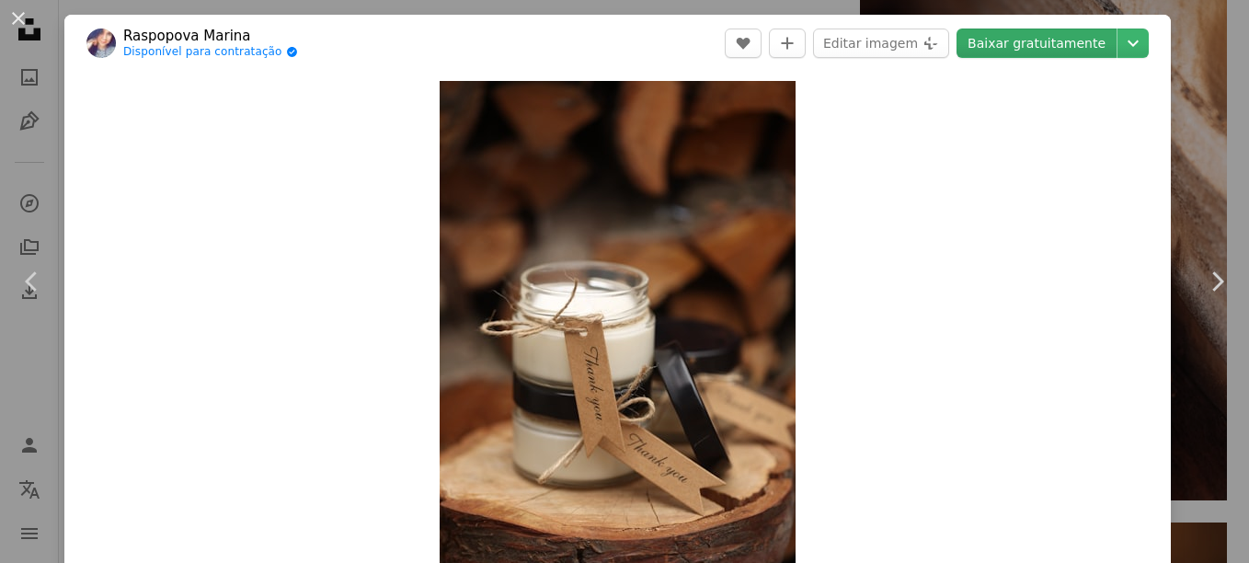
click at [1008, 36] on link "Baixar gratuitamente" at bounding box center [1036, 43] width 160 height 29
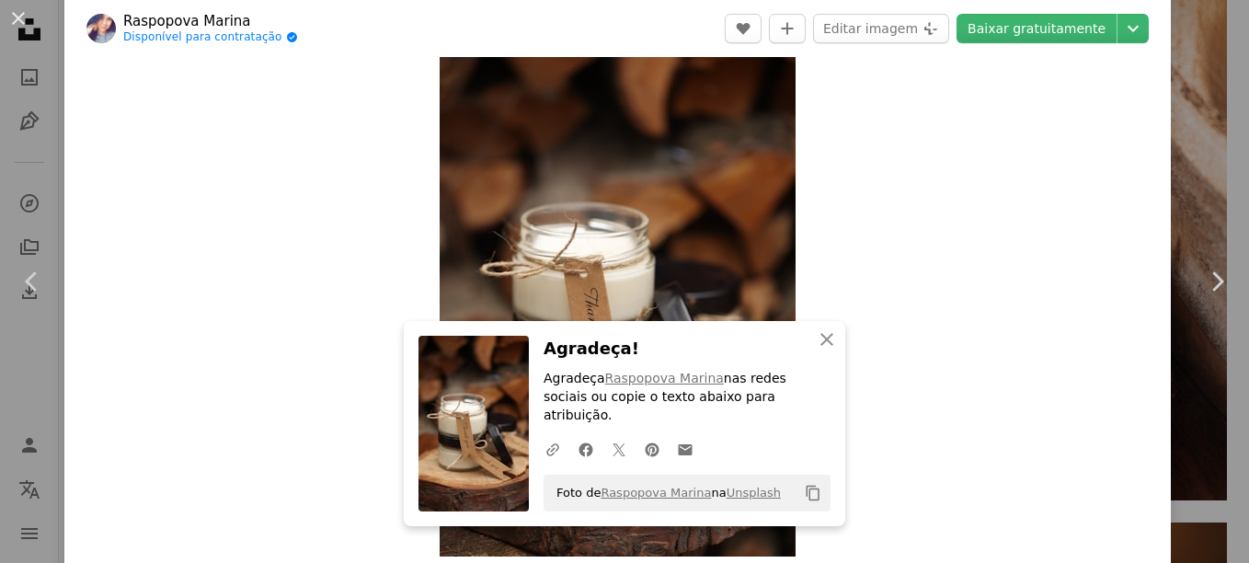
scroll to position [92, 0]
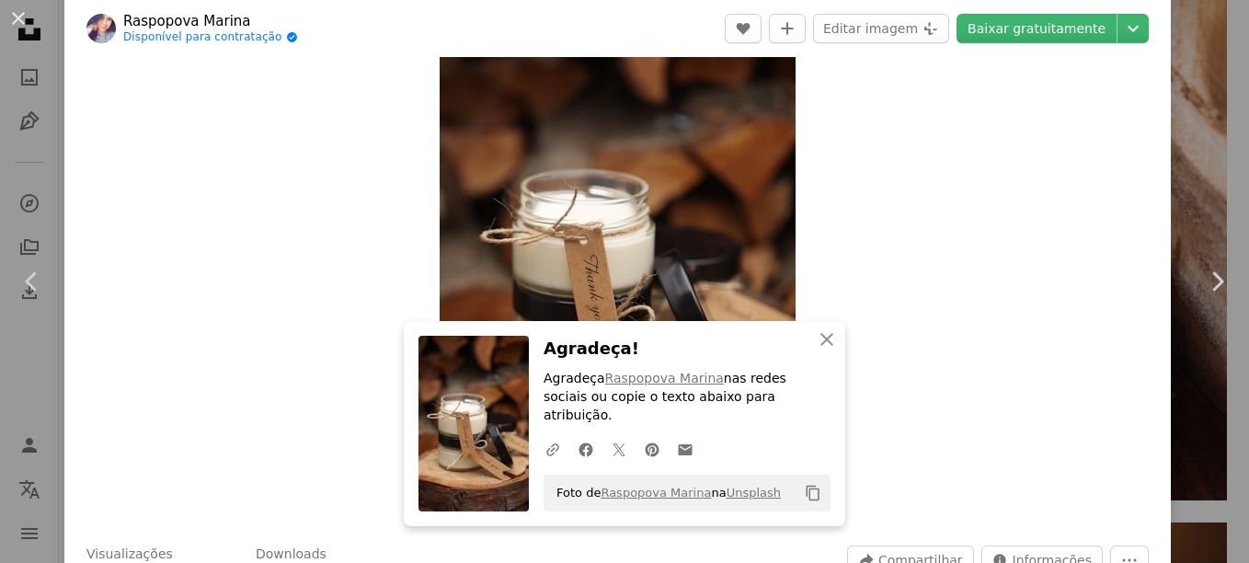
click at [225, 308] on div "Zoom in" at bounding box center [617, 256] width 1106 height 553
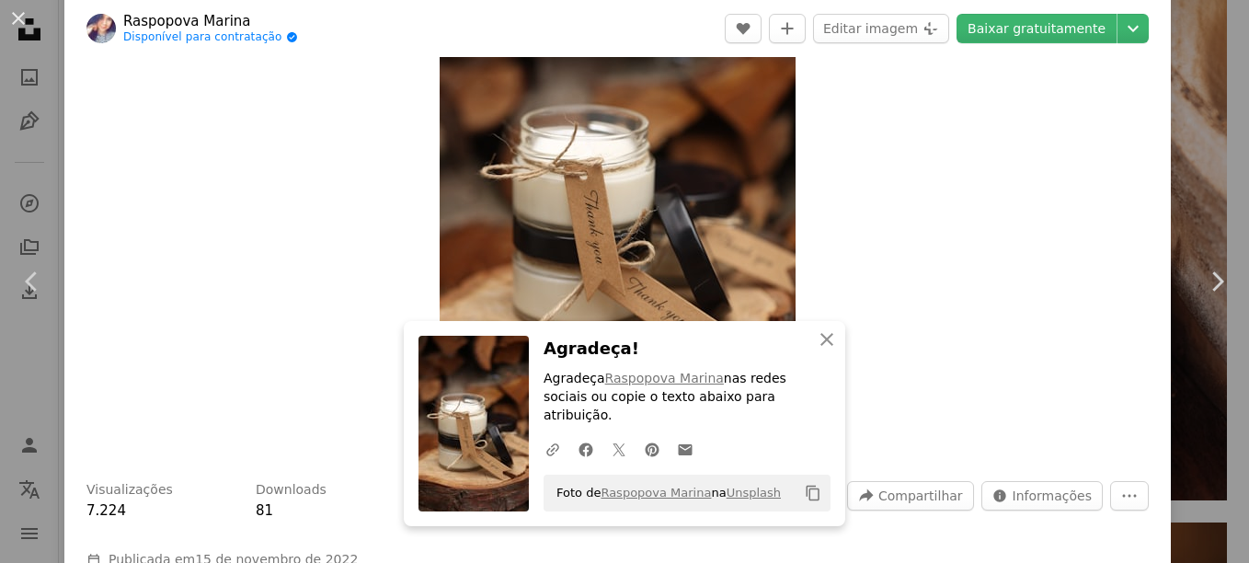
scroll to position [184, 0]
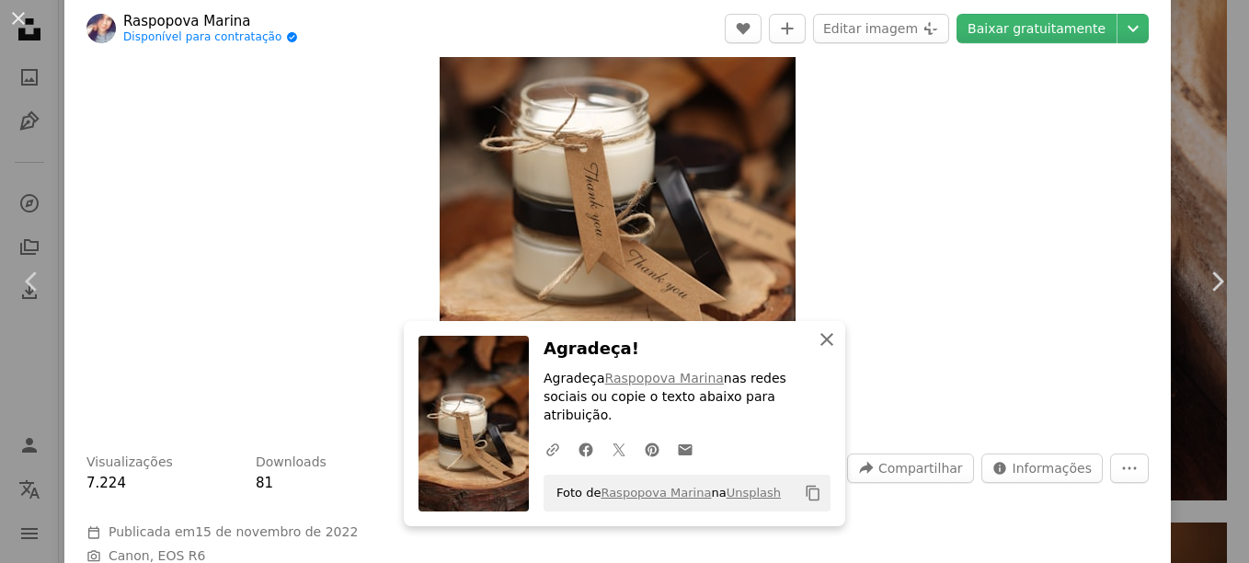
click at [820, 346] on icon "button" at bounding box center [826, 339] width 13 height 13
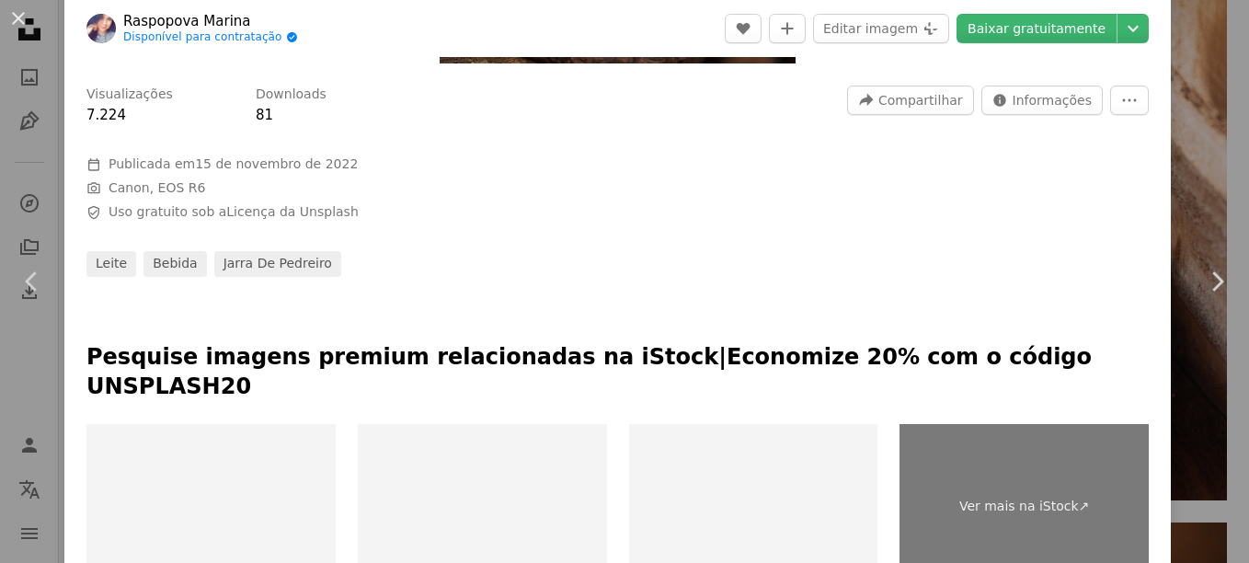
scroll to position [736, 0]
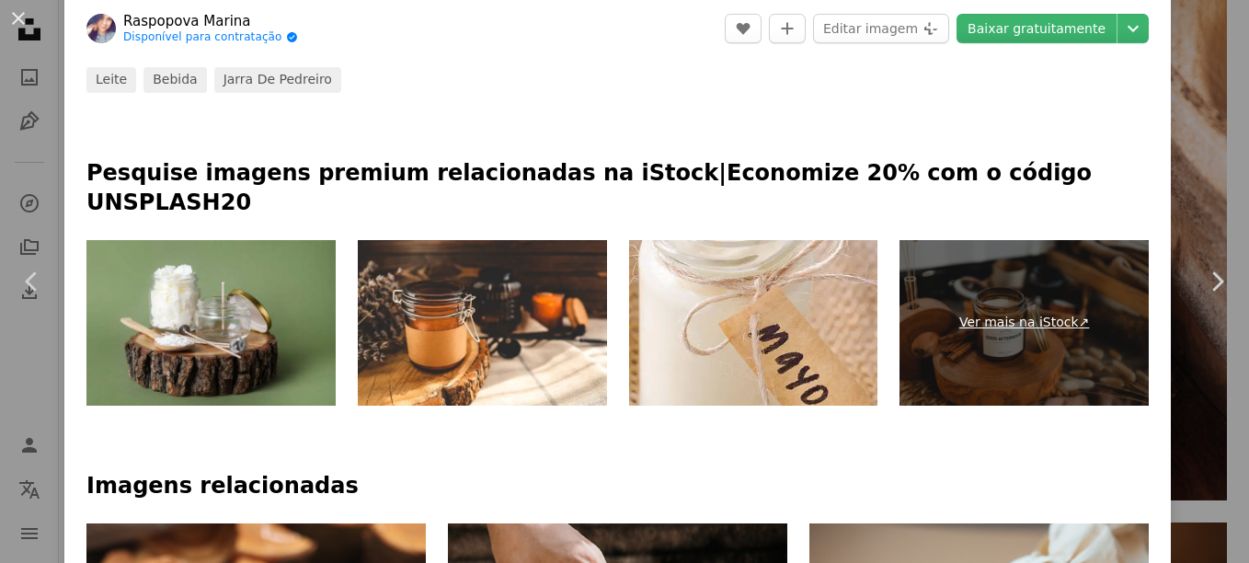
click at [1020, 278] on link "Ver mais na iStock ↗" at bounding box center [1023, 323] width 249 height 166
